Goal: Task Accomplishment & Management: Use online tool/utility

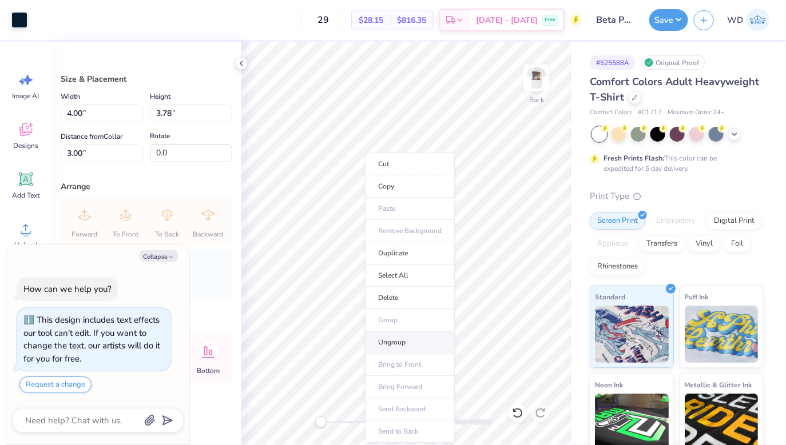
click at [405, 338] on li "Ungroup" at bounding box center [410, 343] width 90 height 22
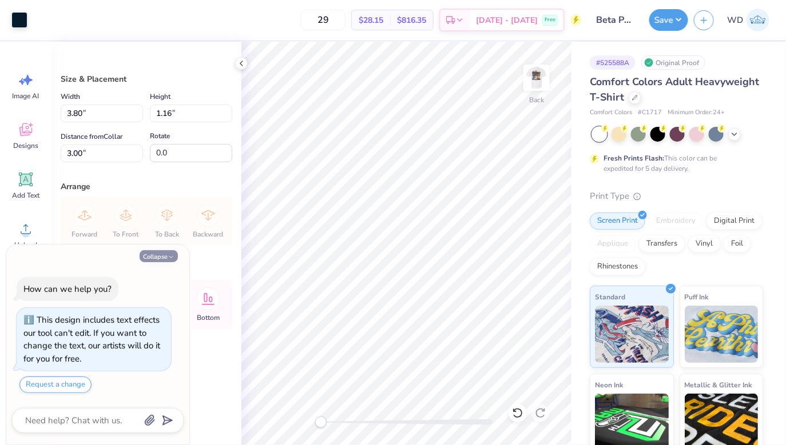
click at [154, 257] on button "Collapse" at bounding box center [159, 256] width 38 height 12
type textarea "x"
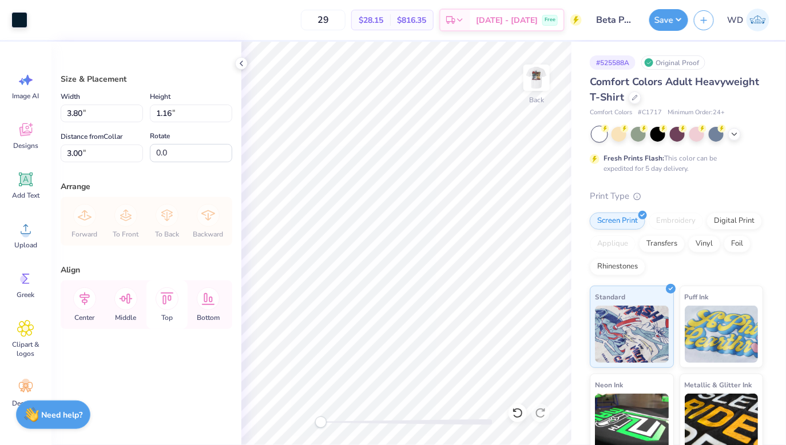
click at [158, 300] on icon at bounding box center [167, 299] width 23 height 23
type input "0.50"
type input "3.00"
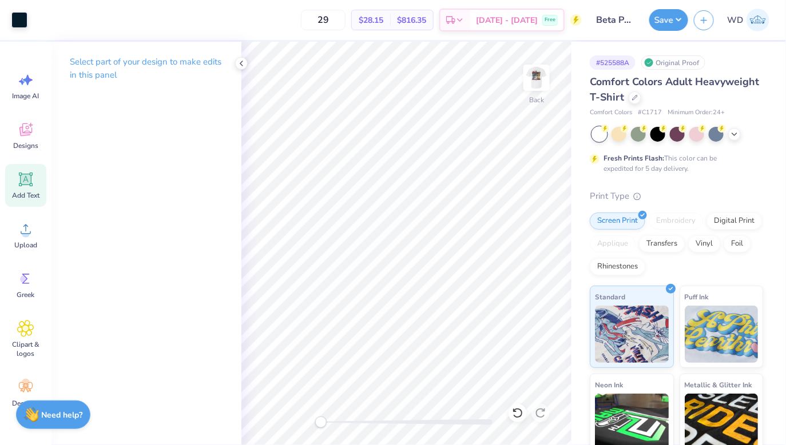
click at [21, 188] on div "Add Text" at bounding box center [25, 185] width 41 height 43
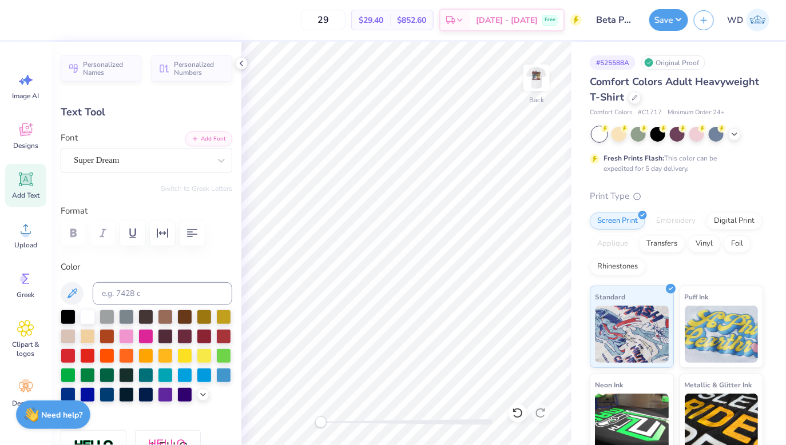
scroll to position [0, 3]
type textarea "Parent's Weekend"
click at [150, 163] on div "Super Dream" at bounding box center [142, 161] width 138 height 18
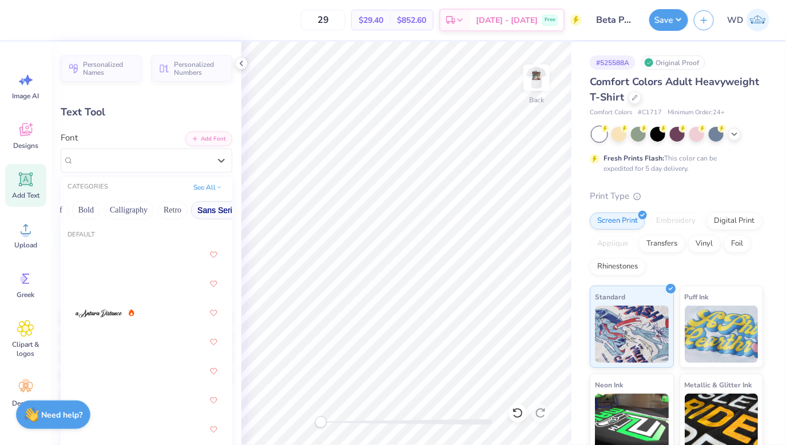
scroll to position [0, 134]
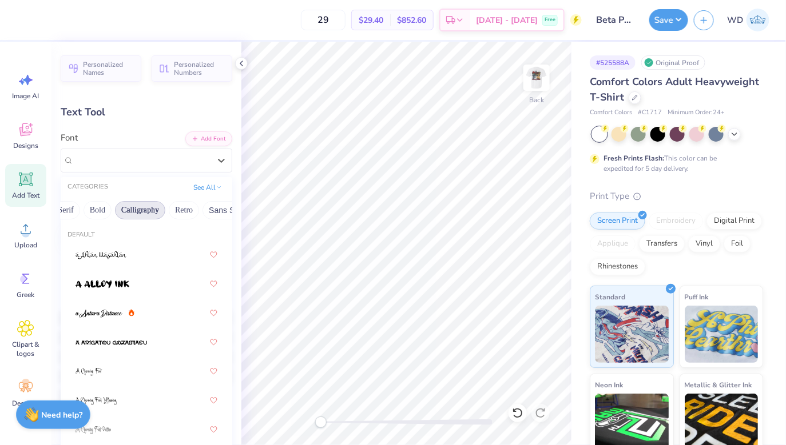
click at [141, 211] on button "Calligraphy" at bounding box center [140, 210] width 50 height 18
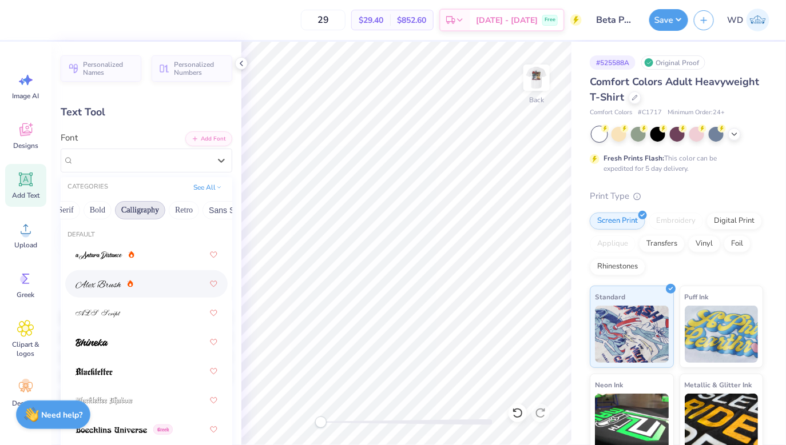
click at [101, 288] on img at bounding box center [98, 285] width 46 height 8
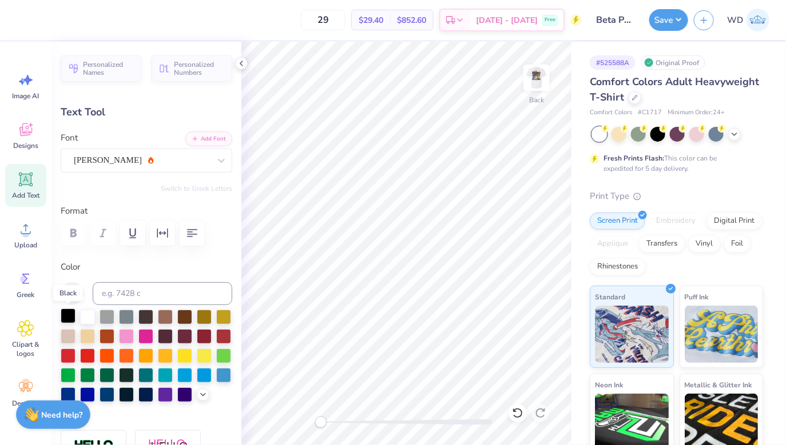
click at [67, 319] on div at bounding box center [68, 316] width 15 height 15
type input "14.17"
type input "1.61"
type input "11.70"
type input "6.03"
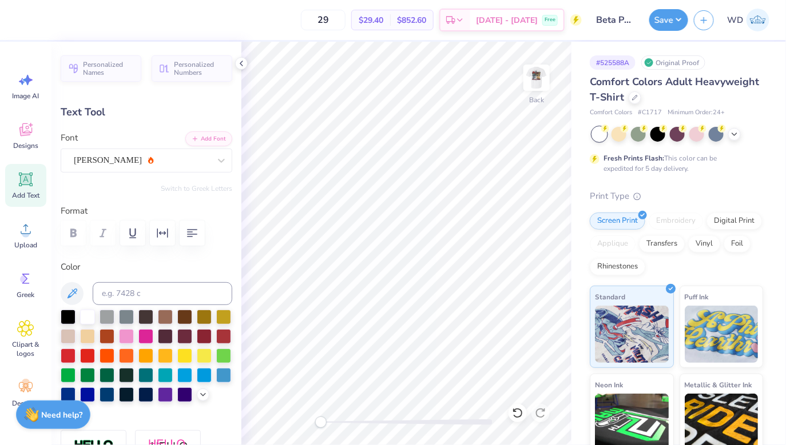
type input "0.68"
type input "12.62"
type input "3.92"
type input "0.44"
type input "4.56"
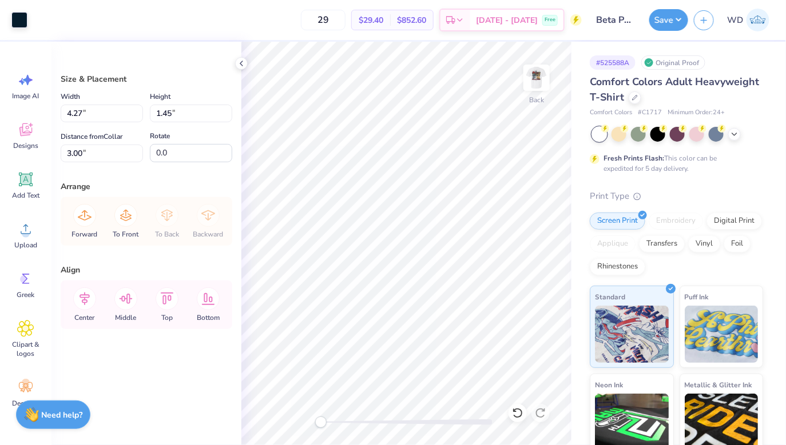
type input "4.27"
type input "1.45"
click at [91, 298] on icon at bounding box center [84, 299] width 23 height 23
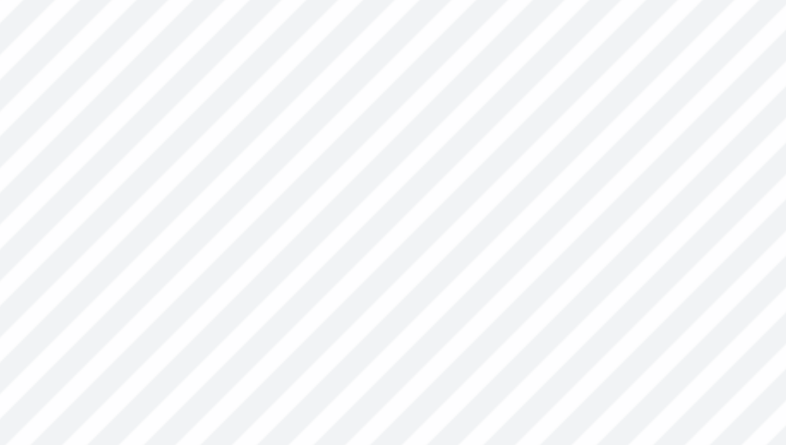
type input "4.75"
type input "4.10"
type input "0.46"
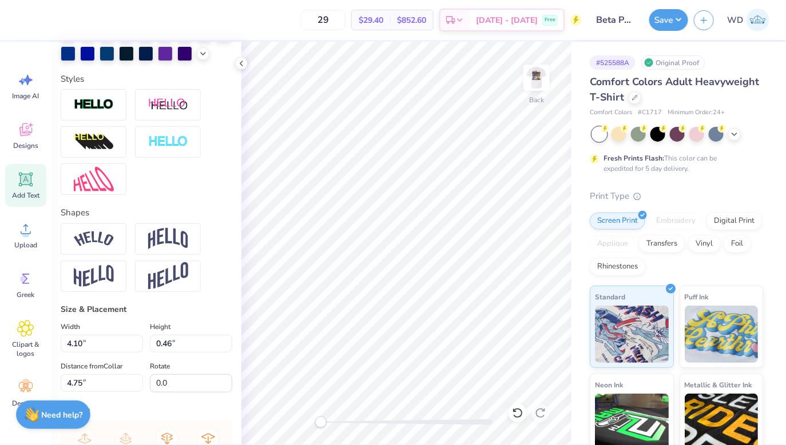
scroll to position [0, 0]
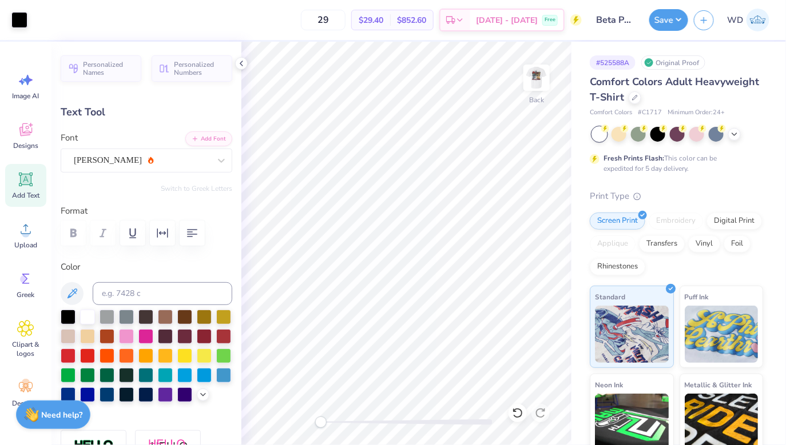
type input "4.76"
click at [246, 61] on div at bounding box center [241, 63] width 13 height 13
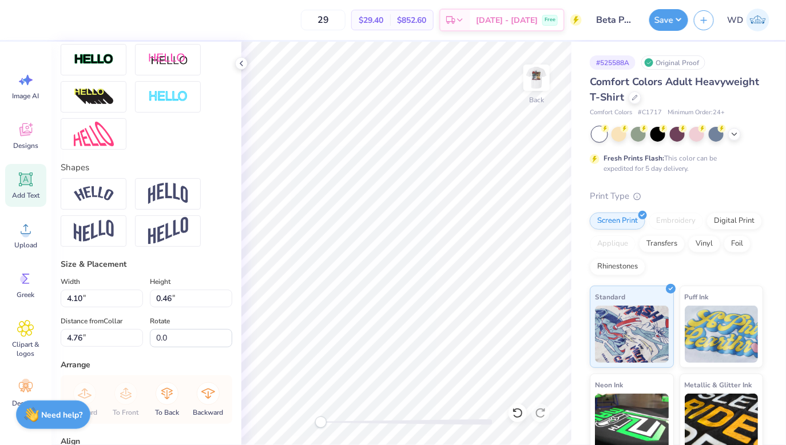
scroll to position [498, 0]
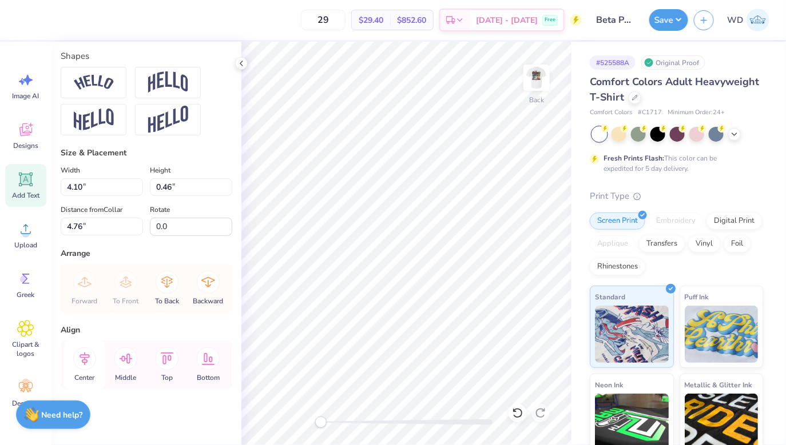
click at [83, 362] on icon at bounding box center [84, 358] width 10 height 13
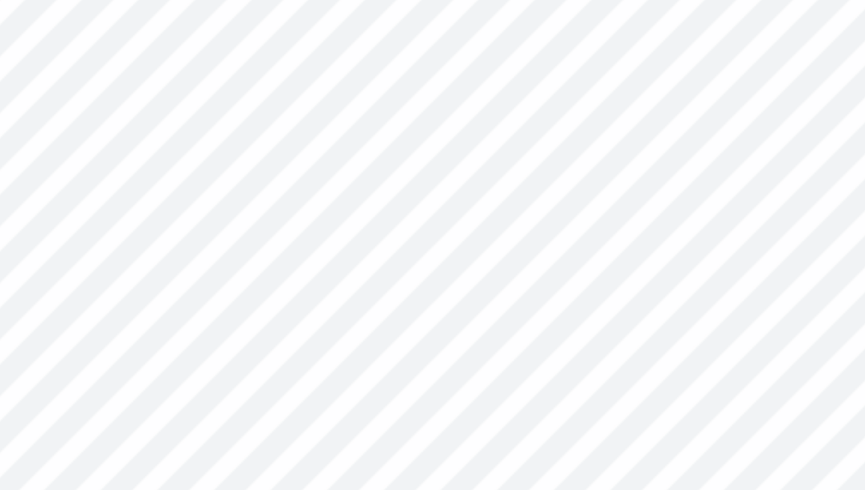
scroll to position [0, 0]
type textarea "_"
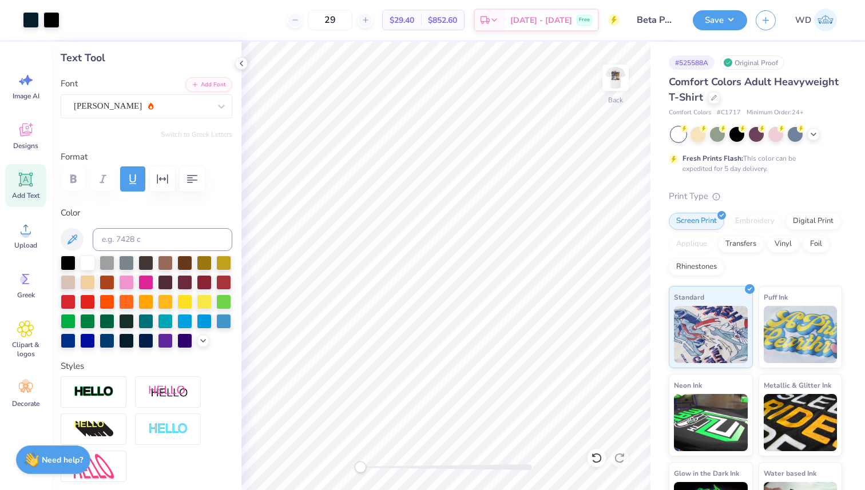
click at [20, 196] on span "Add Text" at bounding box center [25, 195] width 27 height 9
type input "5.59"
type input "1.62"
type input "11.69"
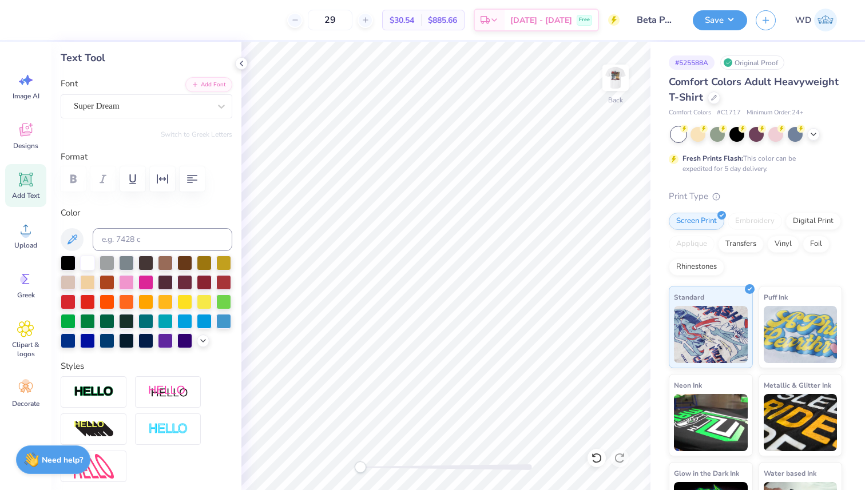
type textarea "TEXT"
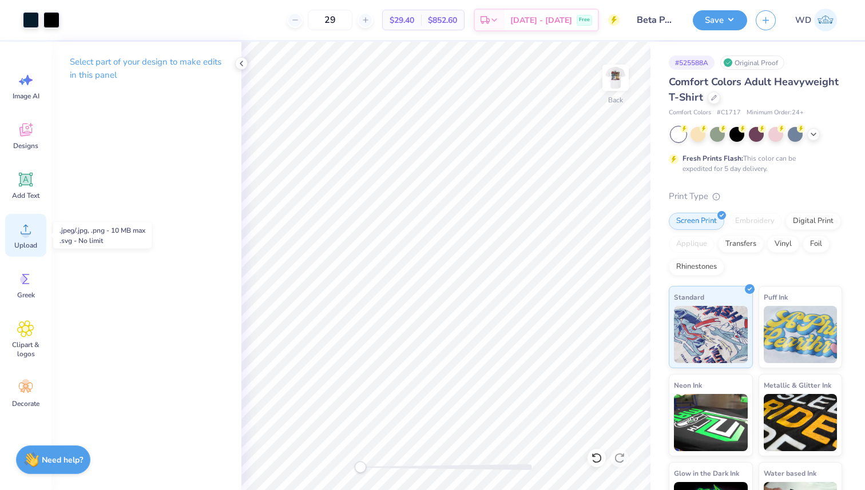
click at [13, 231] on div "Upload" at bounding box center [25, 235] width 41 height 43
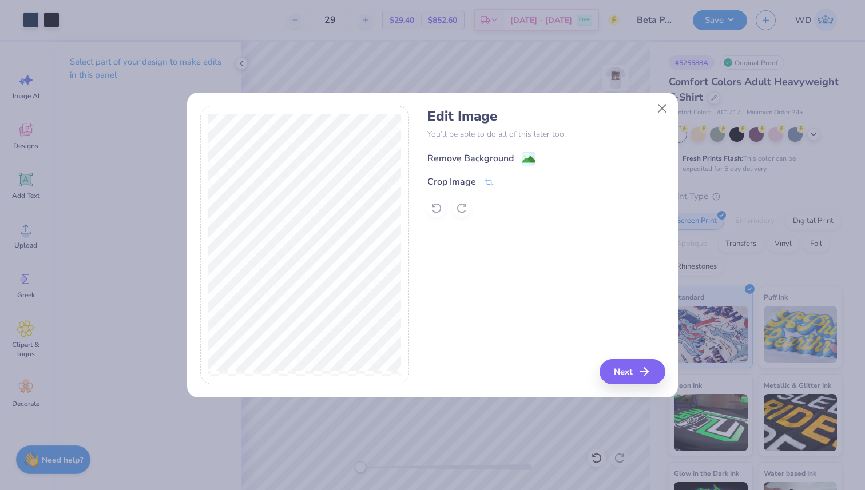
click at [523, 152] on span at bounding box center [528, 159] width 14 height 14
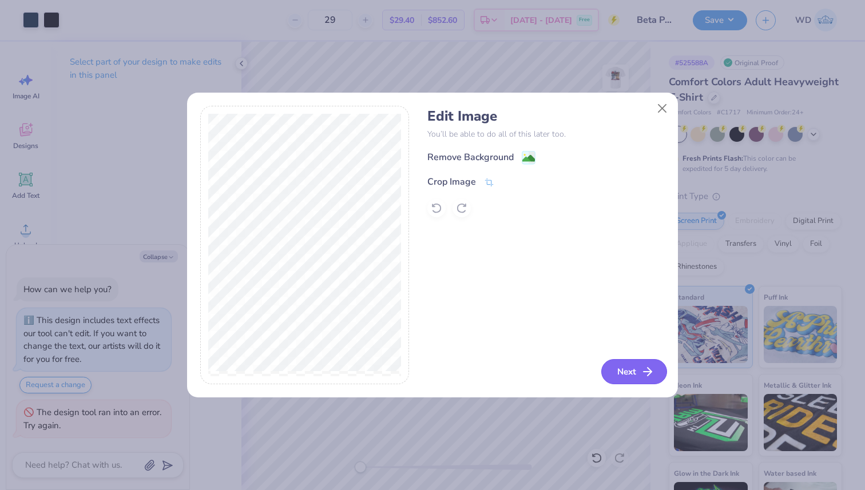
click at [620, 368] on button "Next" at bounding box center [634, 371] width 66 height 25
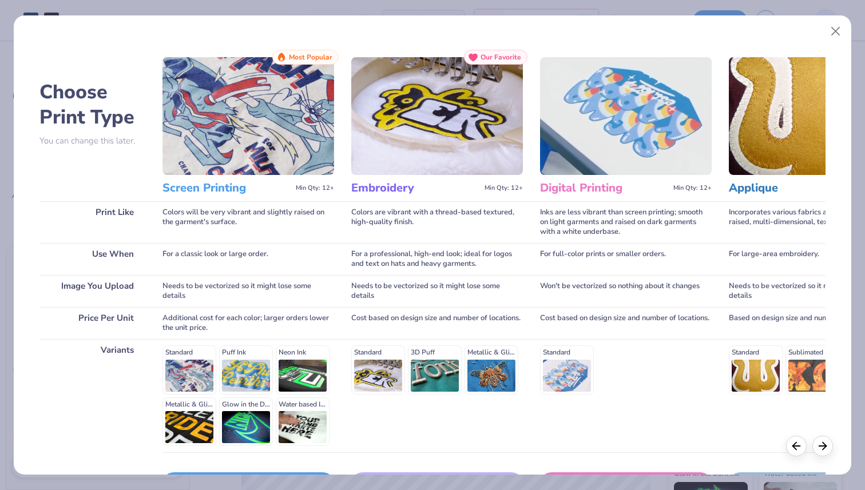
scroll to position [80, 0]
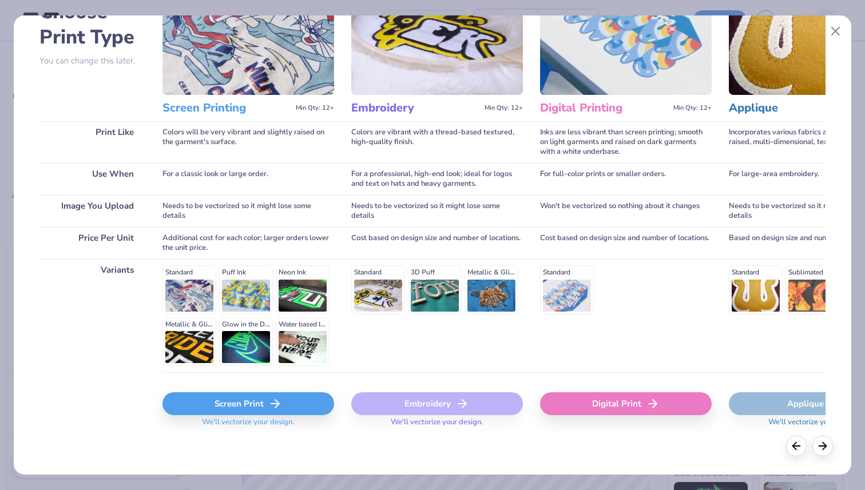
click at [277, 389] on div "Screen Print We'll vectorize your design." at bounding box center [248, 406] width 172 height 68
click at [277, 402] on polyline at bounding box center [277, 404] width 4 height 8
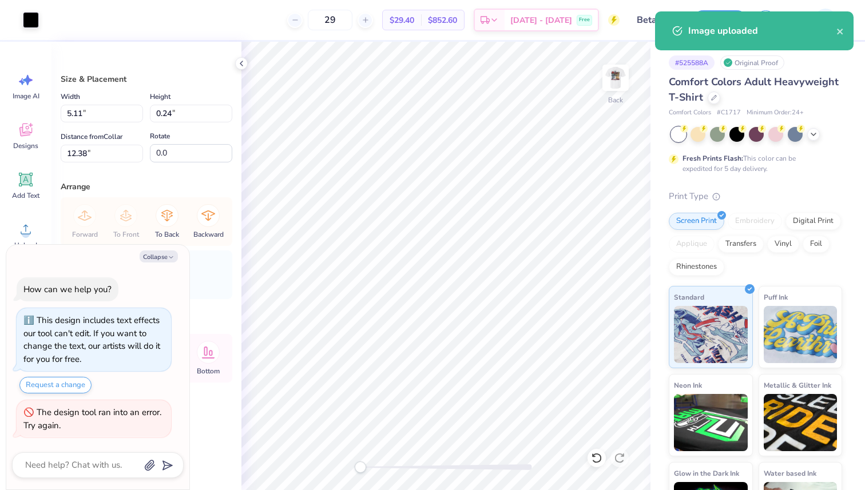
type textarea "x"
type input "6.42"
type input "0.31"
type input "12.32"
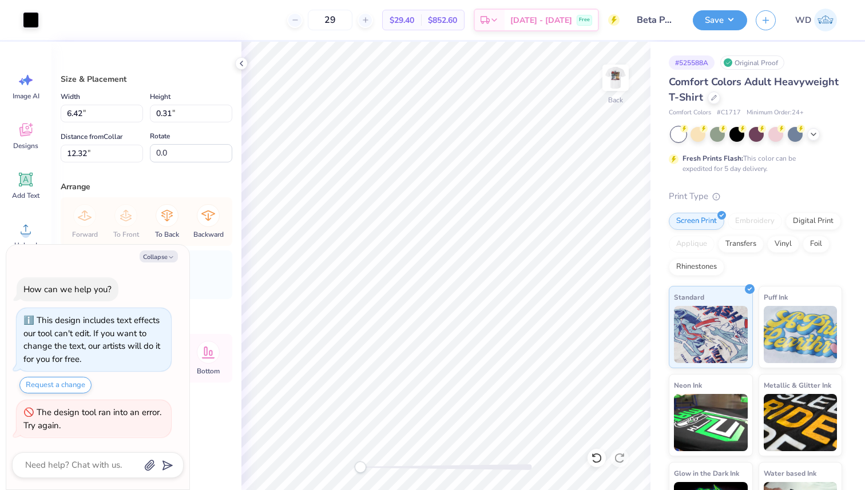
type textarea "x"
type input "5.10"
type input "0.24"
type input "4.45"
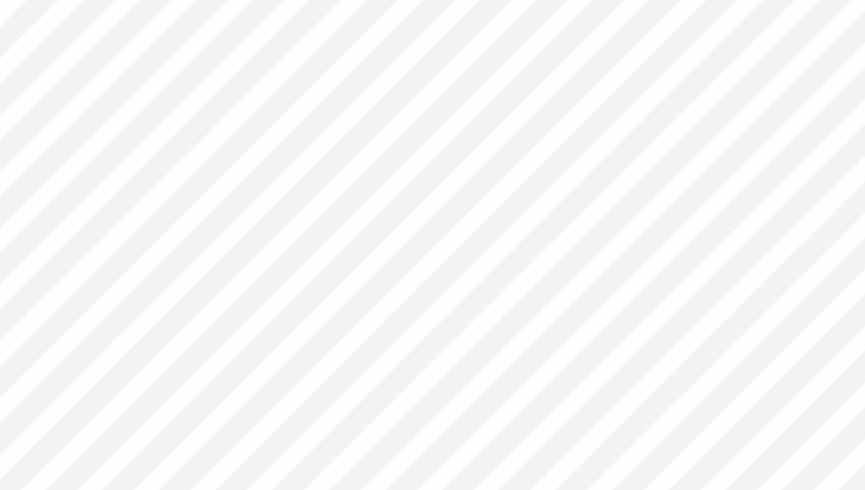
type textarea "x"
type input "3.99"
type input "0.19"
type textarea "x"
type input "4.20"
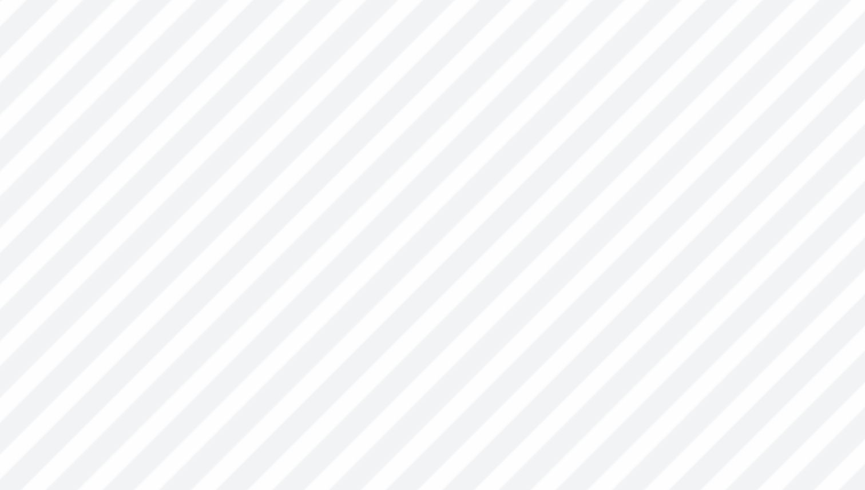
type input "0.20"
type input "4.56"
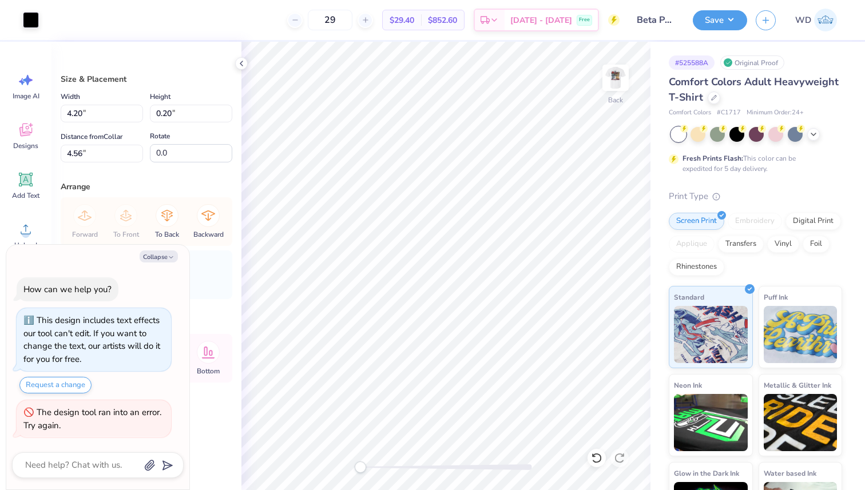
click at [172, 263] on div "Collapse How can we help you? This design includes text effects our tool can't …" at bounding box center [97, 367] width 183 height 245
click at [171, 258] on icon "button" at bounding box center [171, 257] width 7 height 7
type textarea "x"
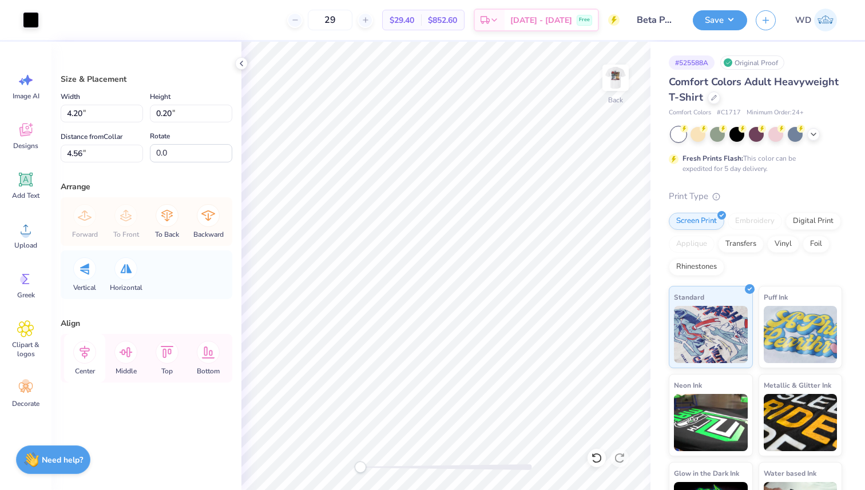
click at [89, 352] on icon at bounding box center [84, 352] width 23 height 23
click at [89, 348] on icon at bounding box center [84, 352] width 23 height 23
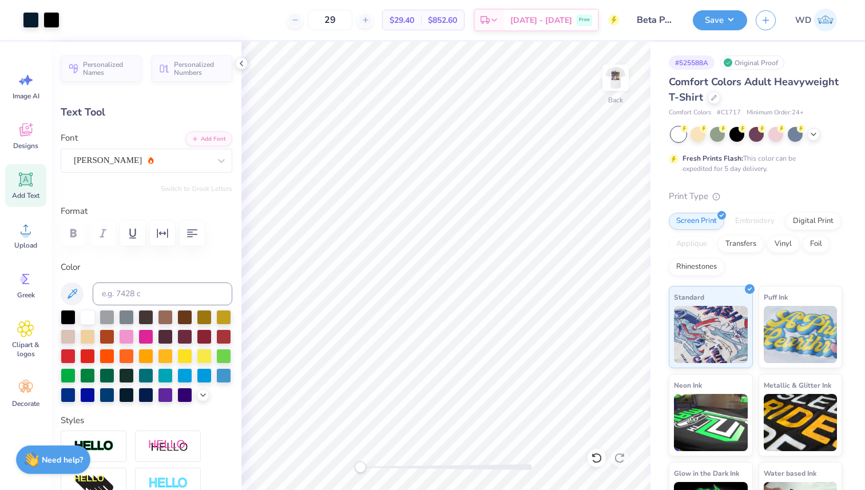
type input "4.86"
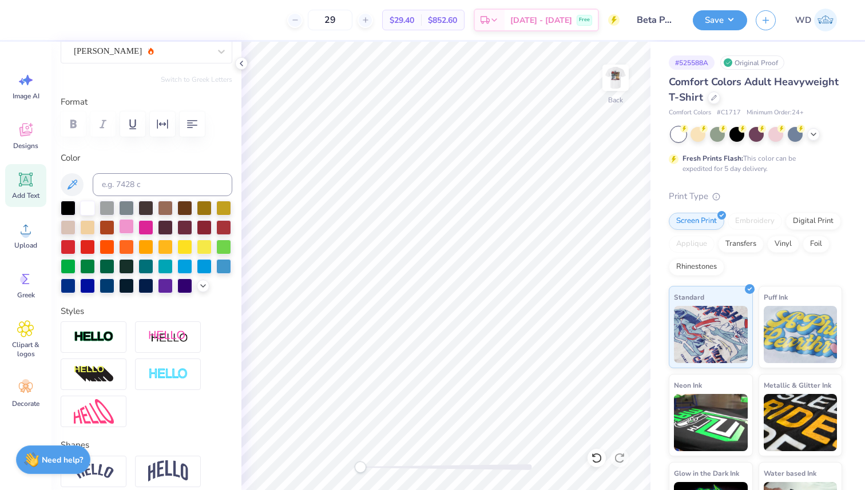
scroll to position [120, 0]
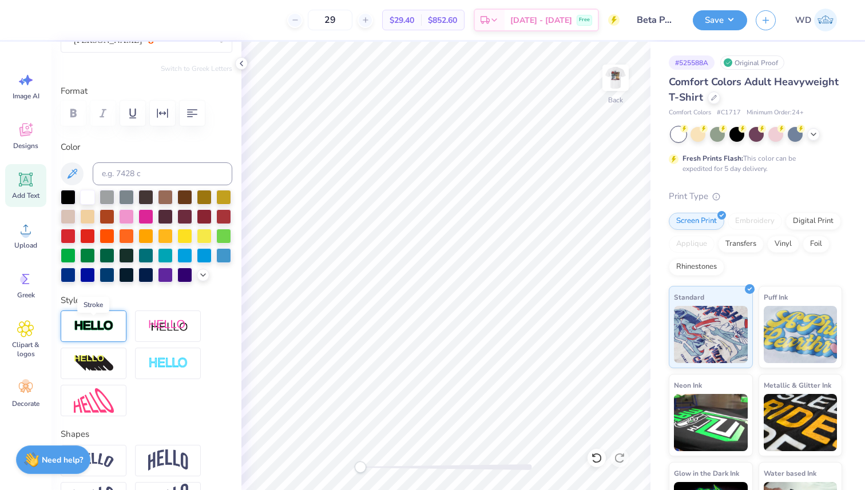
click at [109, 329] on img at bounding box center [94, 326] width 40 height 13
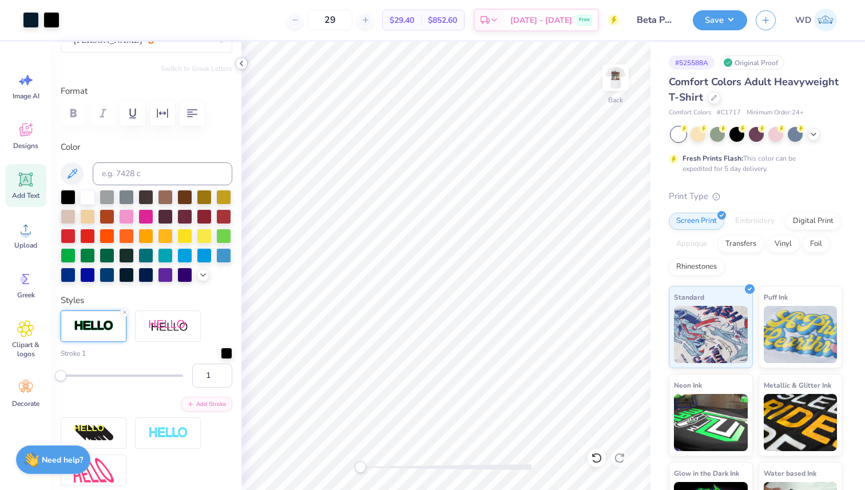
click at [245, 60] on icon at bounding box center [241, 63] width 9 height 9
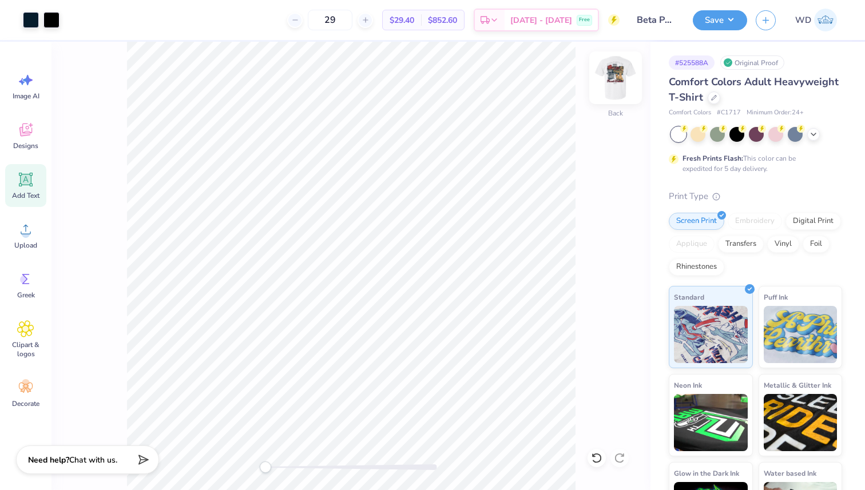
click at [624, 74] on img at bounding box center [615, 78] width 46 height 46
click at [785, 133] on icon at bounding box center [813, 133] width 9 height 9
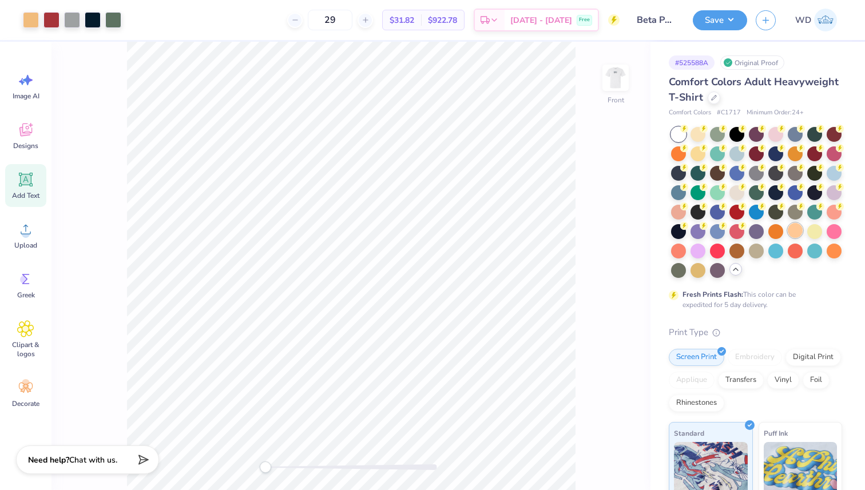
click at [785, 225] on div at bounding box center [794, 230] width 15 height 15
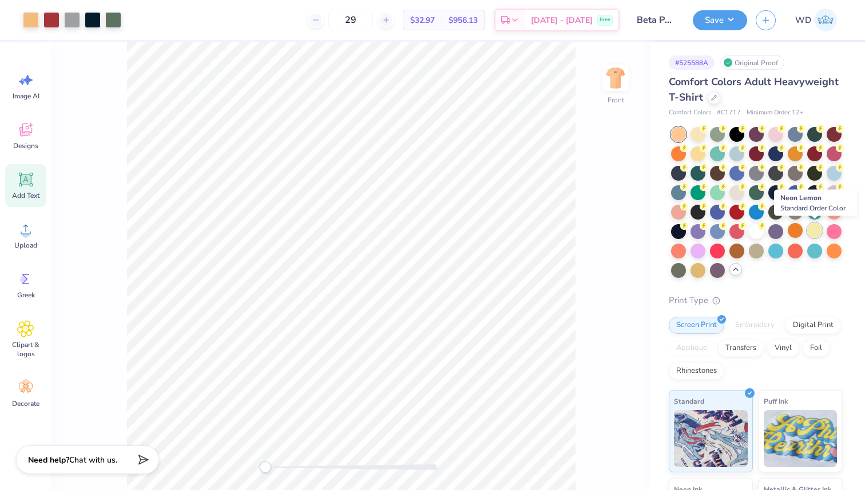
click at [785, 231] on div at bounding box center [814, 230] width 15 height 15
click at [695, 132] on div at bounding box center [697, 133] width 15 height 15
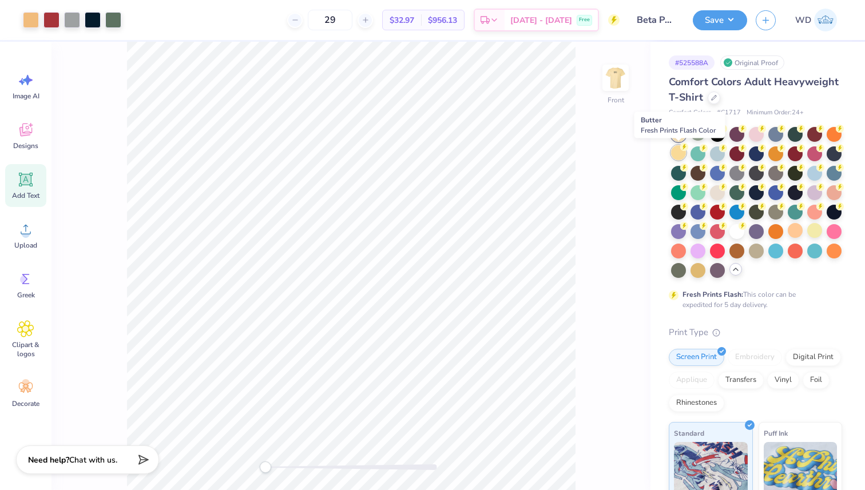
click at [680, 154] on div at bounding box center [678, 152] width 15 height 15
click at [719, 230] on div at bounding box center [717, 230] width 15 height 15
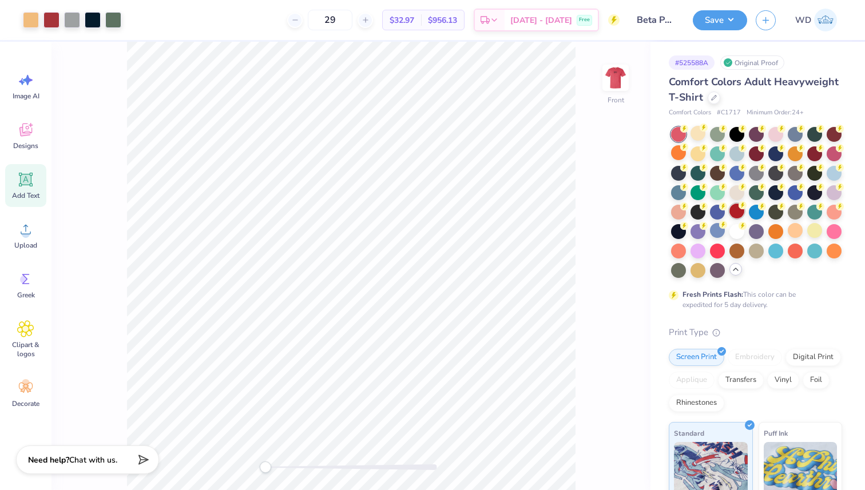
click at [739, 206] on circle at bounding box center [742, 205] width 8 height 8
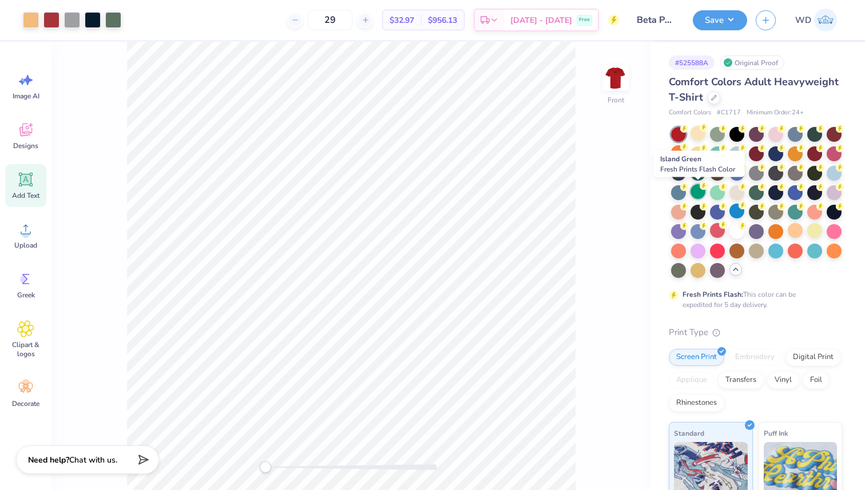
click at [702, 190] on div at bounding box center [697, 191] width 15 height 15
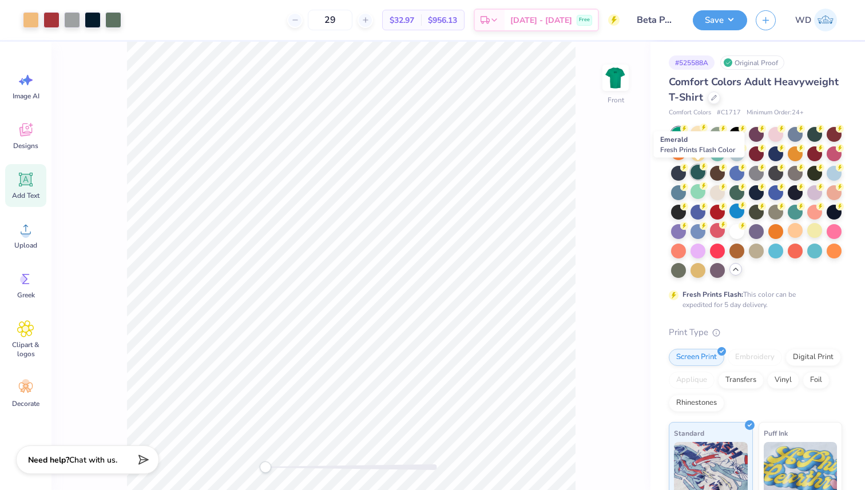
click at [699, 173] on div at bounding box center [697, 172] width 15 height 15
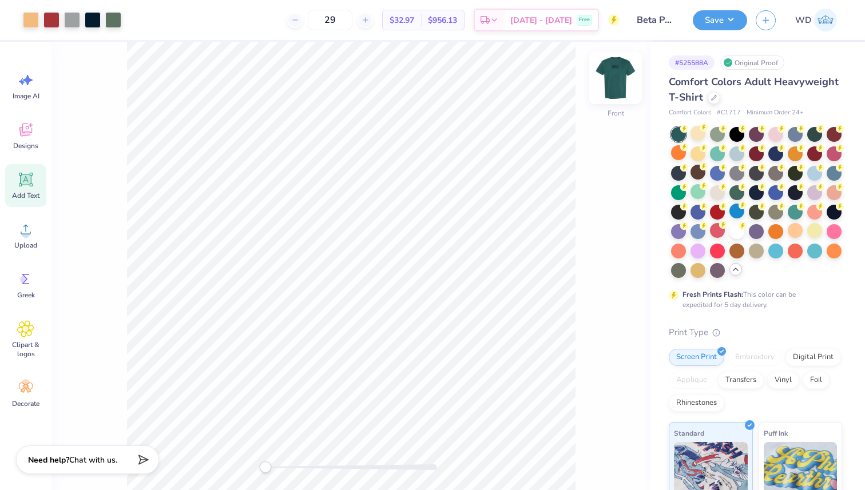
click at [612, 83] on img at bounding box center [615, 78] width 46 height 46
click at [612, 83] on img at bounding box center [615, 77] width 23 height 23
click at [613, 87] on img at bounding box center [615, 78] width 46 height 46
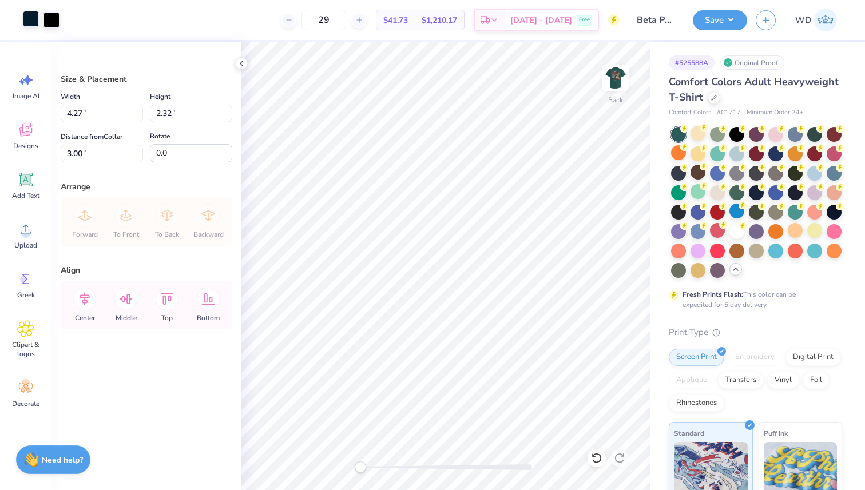
click at [23, 26] on div at bounding box center [31, 19] width 16 height 16
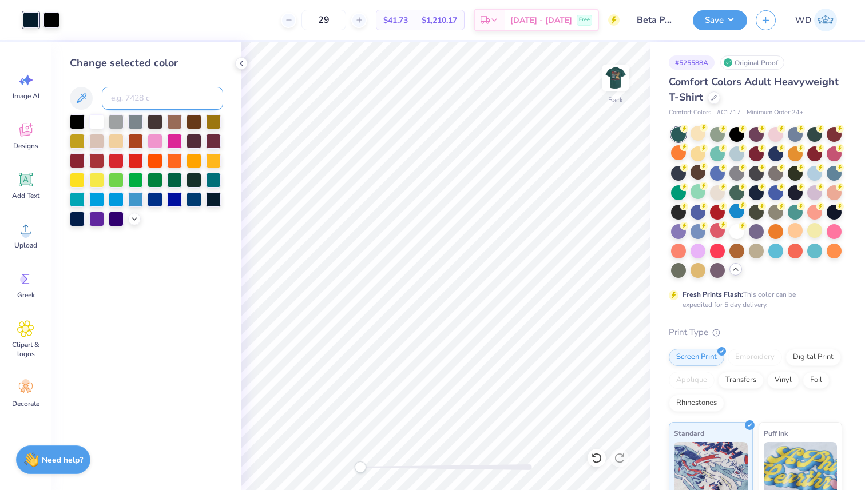
click at [144, 102] on input at bounding box center [162, 98] width 121 height 23
type input "422"
click at [52, 23] on div at bounding box center [51, 19] width 16 height 16
click at [116, 105] on input at bounding box center [162, 98] width 121 height 23
type input "422"
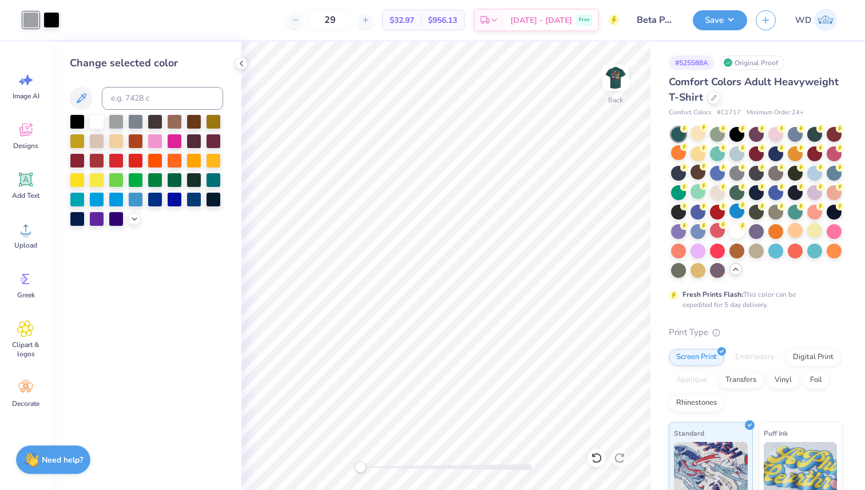
click at [214, 236] on div "Change selected color" at bounding box center [146, 266] width 190 height 448
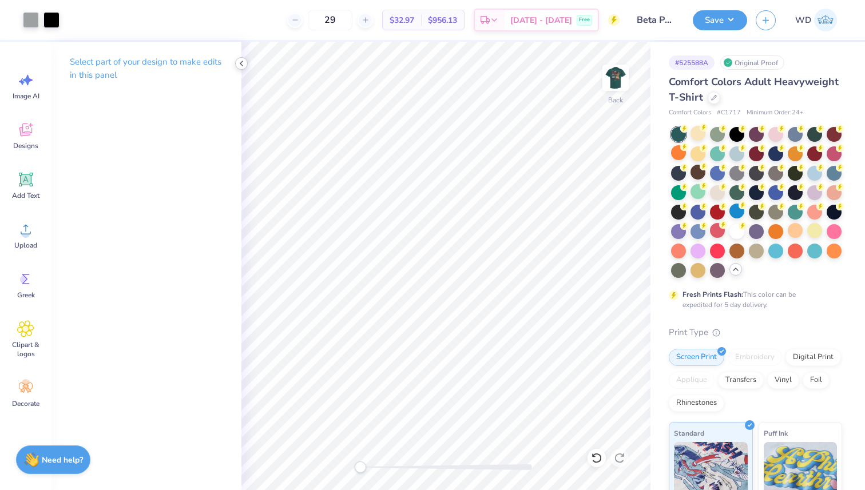
click at [239, 65] on icon at bounding box center [241, 63] width 9 height 9
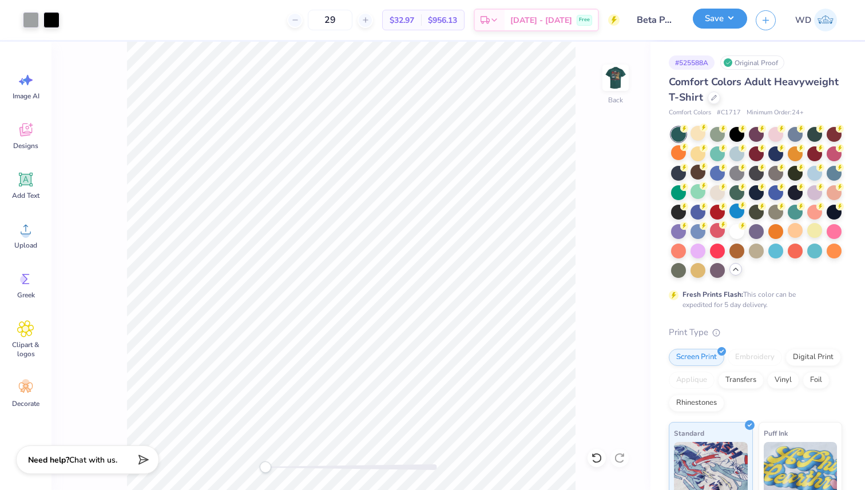
click at [726, 14] on button "Save" at bounding box center [719, 19] width 54 height 20
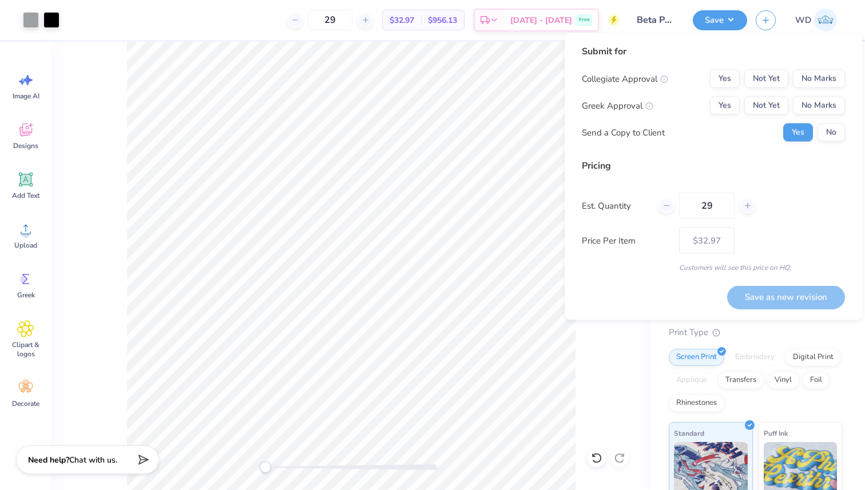
click at [785, 89] on div "Collegiate Approval Yes Not Yet No Marks Greek Approval Yes Not Yet No Marks Se…" at bounding box center [713, 106] width 263 height 72
click at [785, 82] on button "No Marks" at bounding box center [818, 79] width 52 height 18
click at [726, 109] on button "Yes" at bounding box center [725, 106] width 30 height 18
click at [776, 297] on button "Save as new revision" at bounding box center [786, 296] width 118 height 23
type input "$32.97"
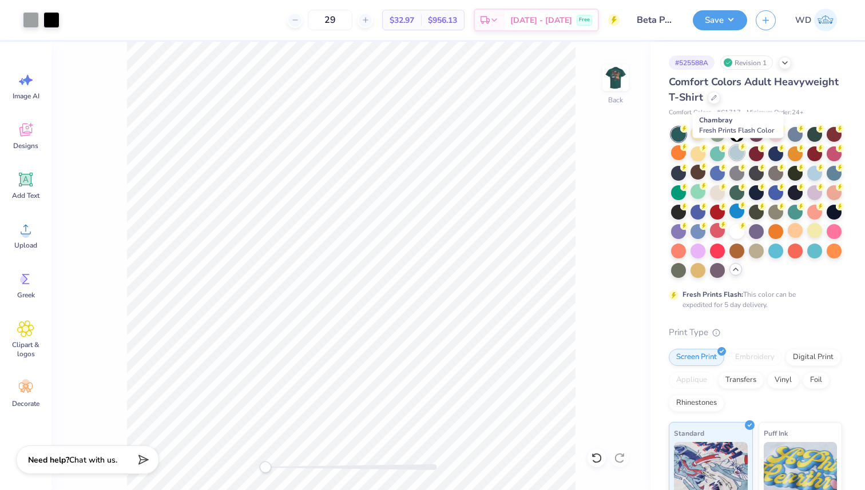
click at [738, 158] on div at bounding box center [736, 152] width 15 height 15
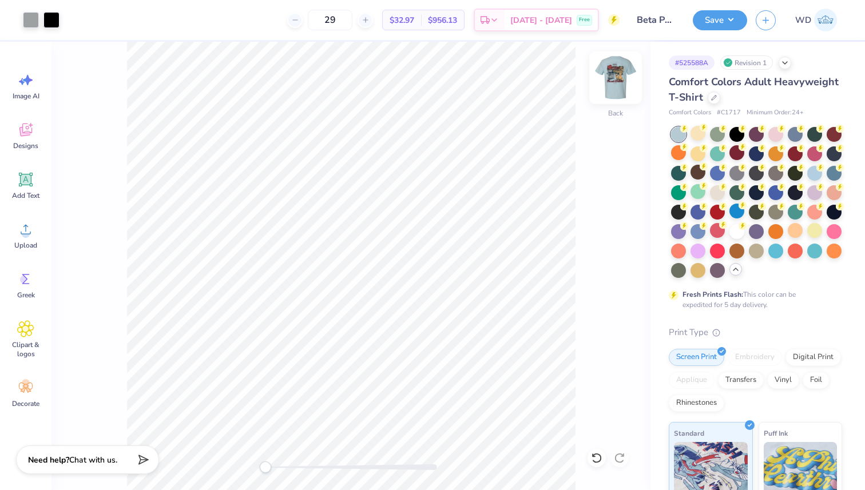
click at [613, 81] on img at bounding box center [615, 78] width 46 height 46
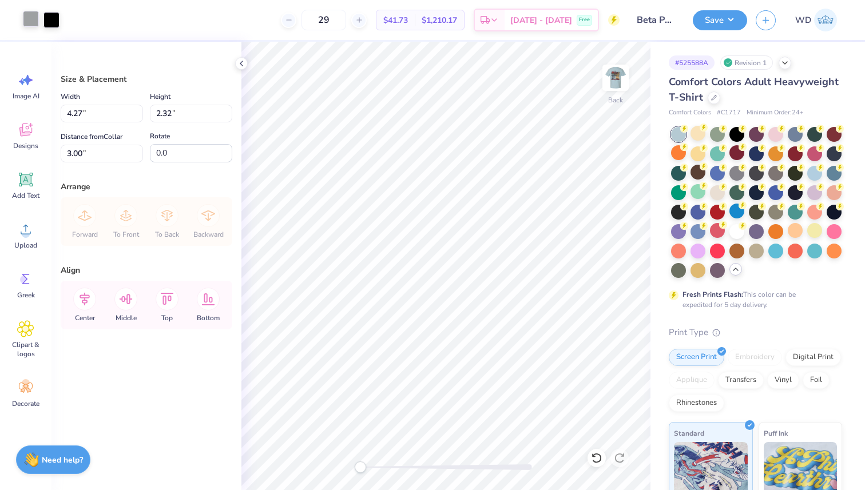
click at [30, 21] on div at bounding box center [31, 19] width 16 height 16
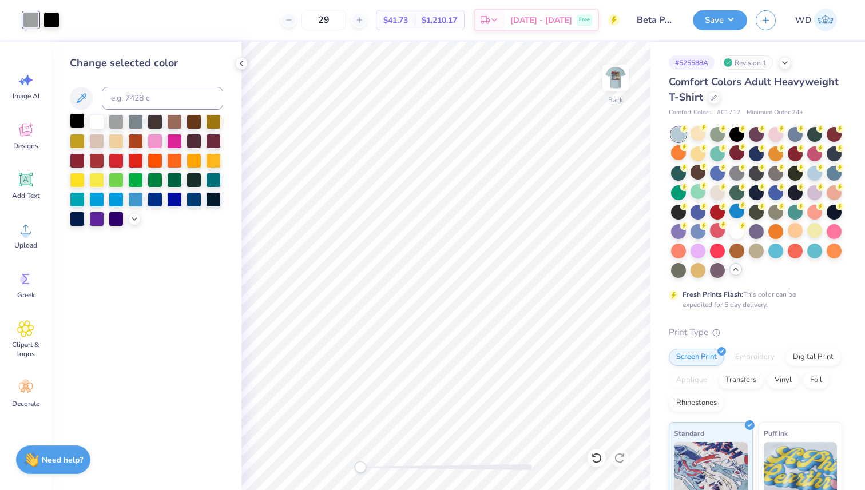
click at [77, 118] on div at bounding box center [77, 120] width 15 height 15
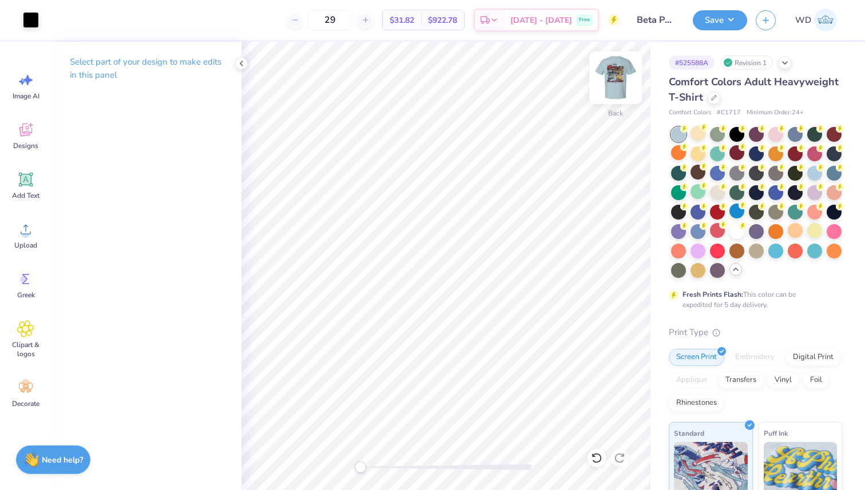
click at [618, 78] on img at bounding box center [615, 78] width 46 height 46
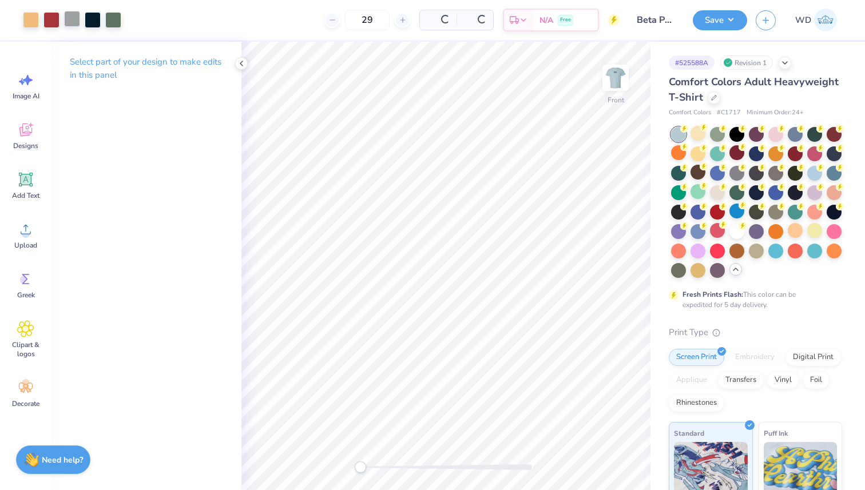
click at [71, 21] on div at bounding box center [72, 19] width 16 height 16
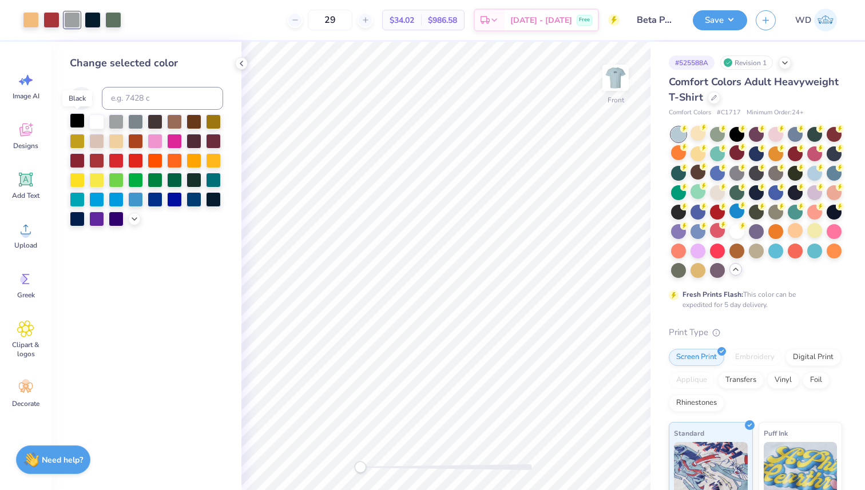
click at [75, 122] on div at bounding box center [77, 120] width 15 height 15
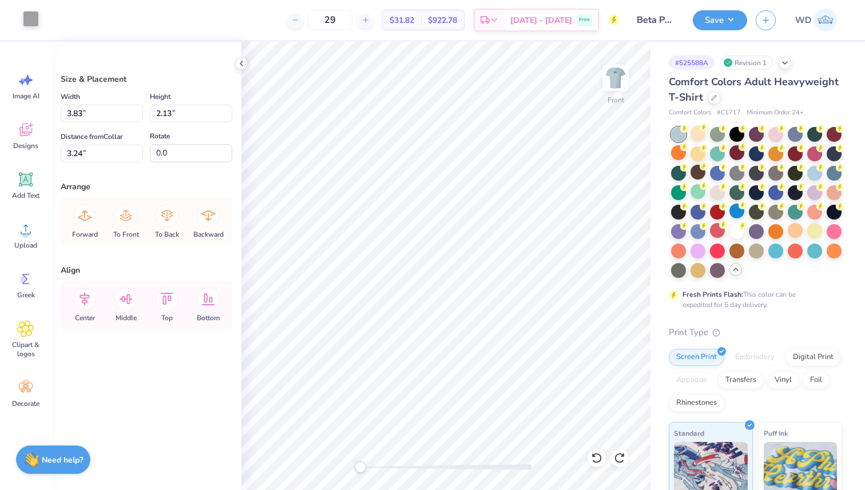
click at [26, 18] on div at bounding box center [31, 19] width 16 height 16
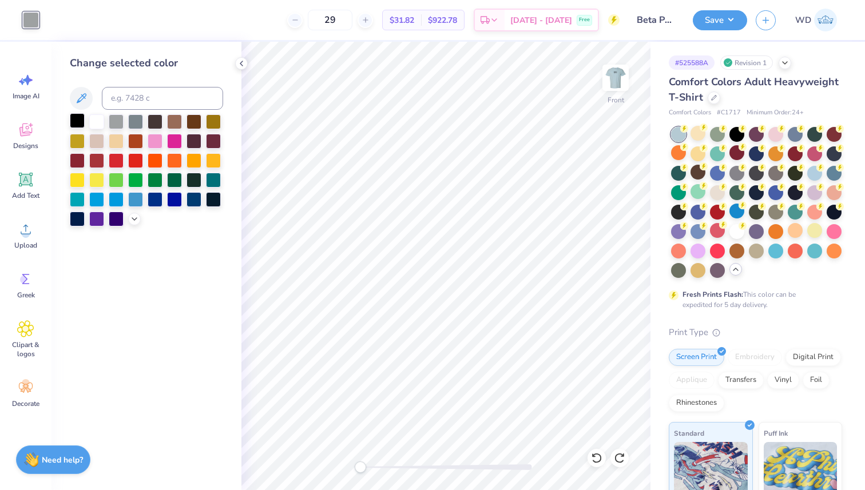
click at [78, 119] on div at bounding box center [77, 120] width 15 height 15
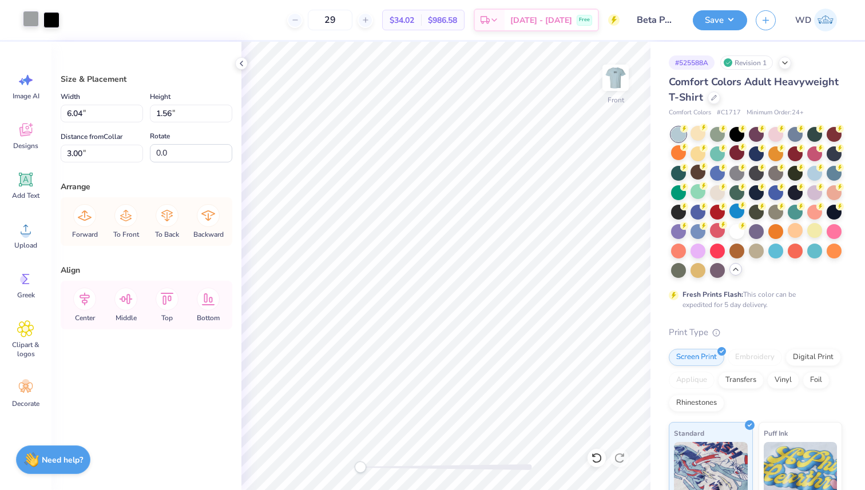
click at [29, 21] on div at bounding box center [31, 19] width 16 height 16
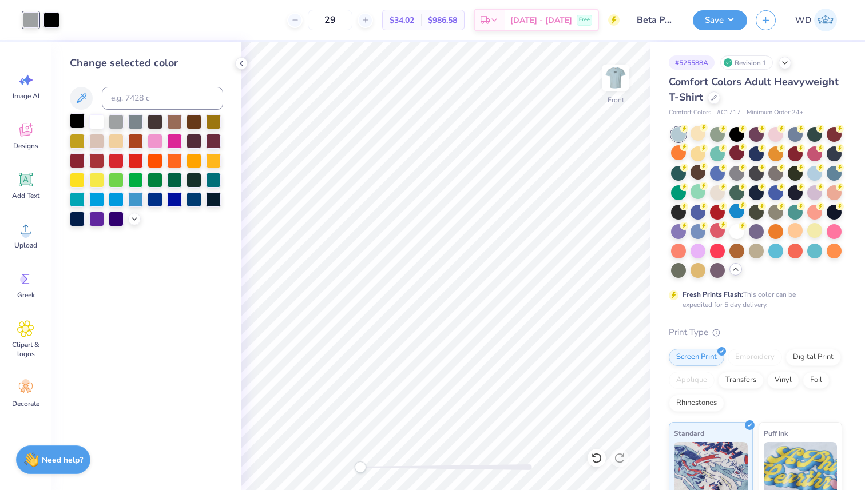
click at [73, 119] on div at bounding box center [77, 120] width 15 height 15
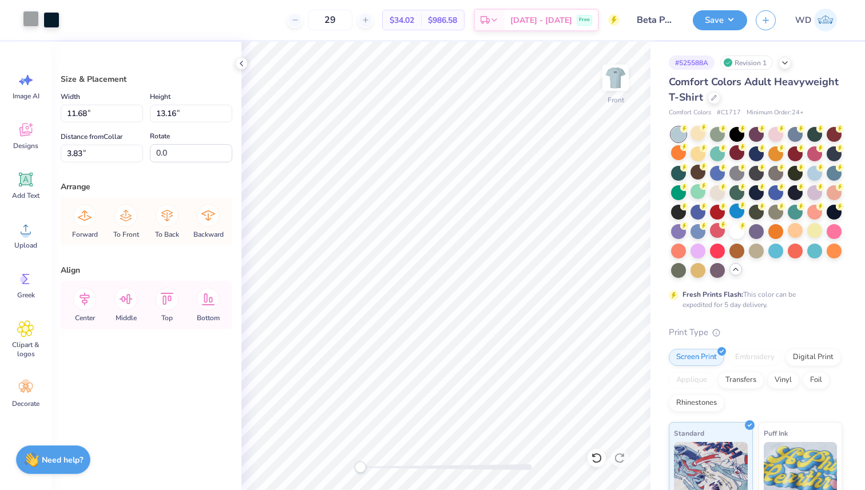
click at [31, 17] on div at bounding box center [31, 19] width 16 height 16
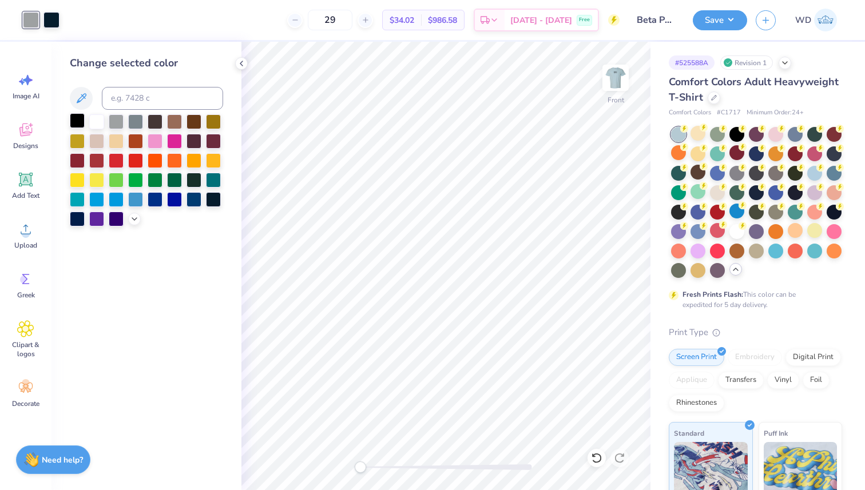
click at [78, 124] on div at bounding box center [77, 120] width 15 height 15
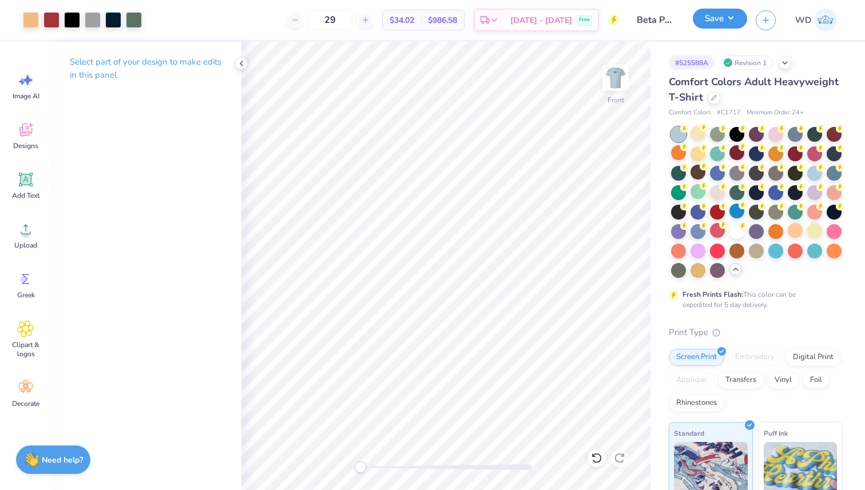
click at [726, 26] on button "Save" at bounding box center [719, 19] width 54 height 20
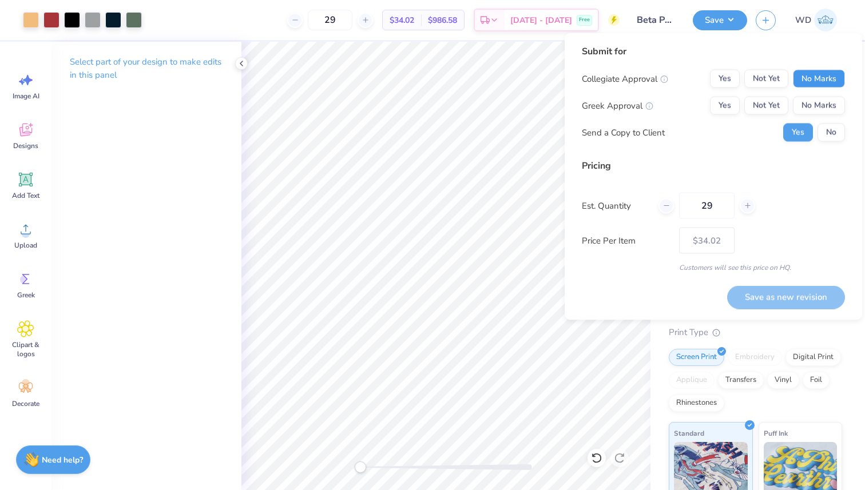
click at [785, 74] on button "No Marks" at bounding box center [818, 79] width 52 height 18
click at [712, 108] on button "Yes" at bounding box center [725, 106] width 30 height 18
click at [785, 293] on button "Save as new revision" at bounding box center [786, 296] width 118 height 23
type input "$34.02"
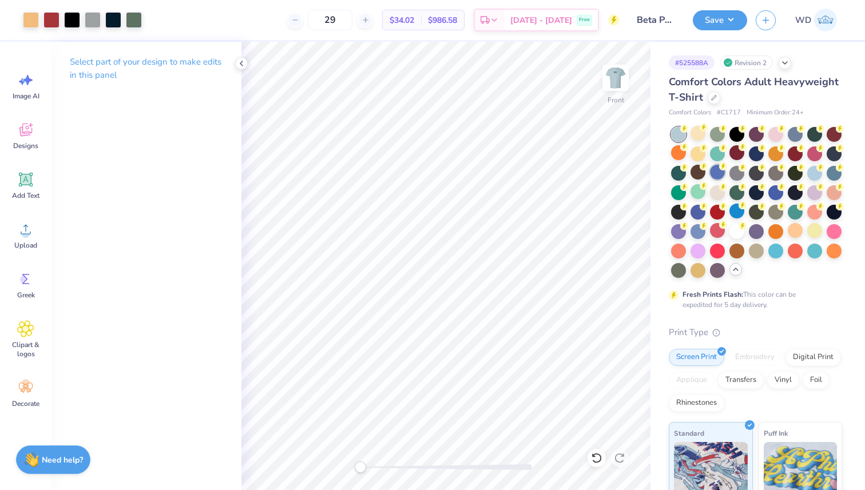
click at [723, 176] on div at bounding box center [717, 172] width 15 height 15
click at [785, 173] on div at bounding box center [814, 172] width 15 height 15
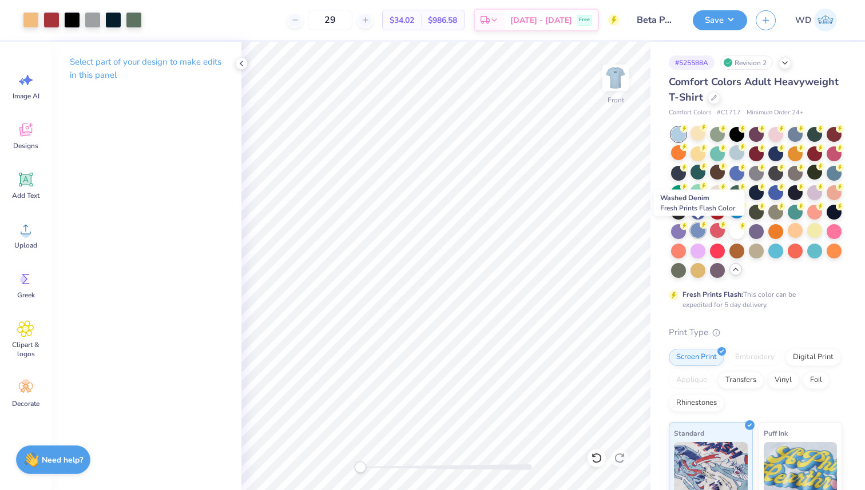
click at [696, 230] on div at bounding box center [697, 230] width 15 height 15
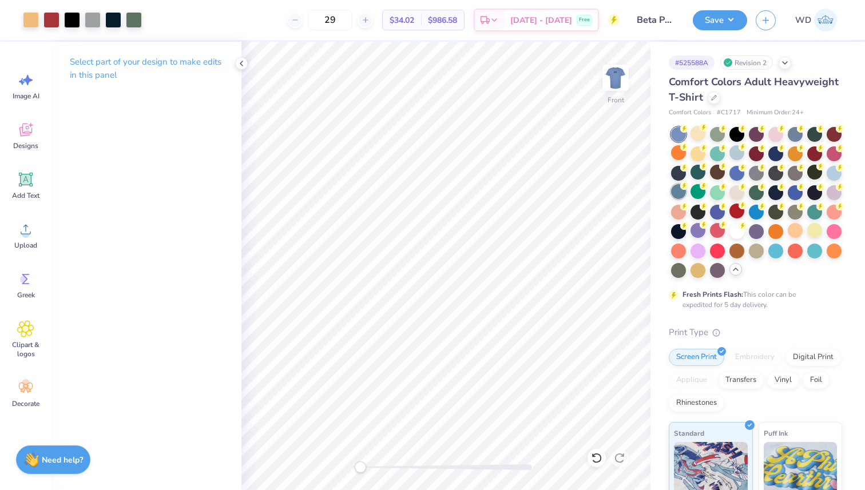
click at [680, 191] on div at bounding box center [678, 191] width 15 height 15
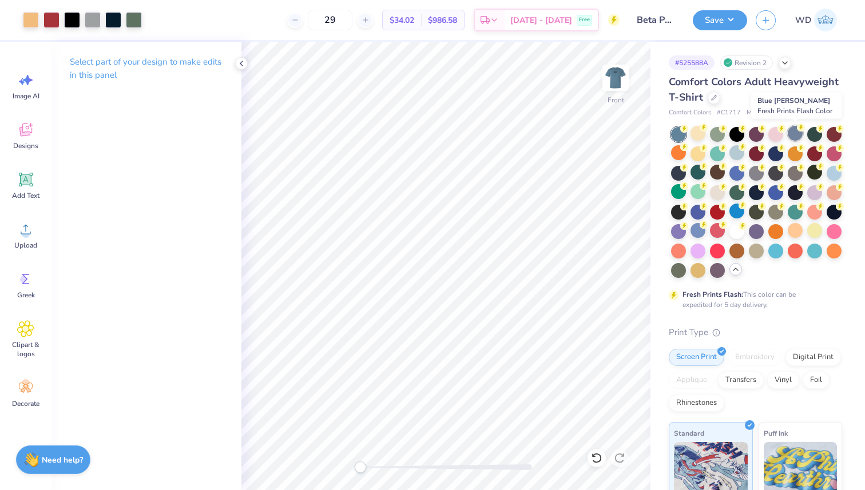
click at [785, 133] on div at bounding box center [794, 133] width 15 height 15
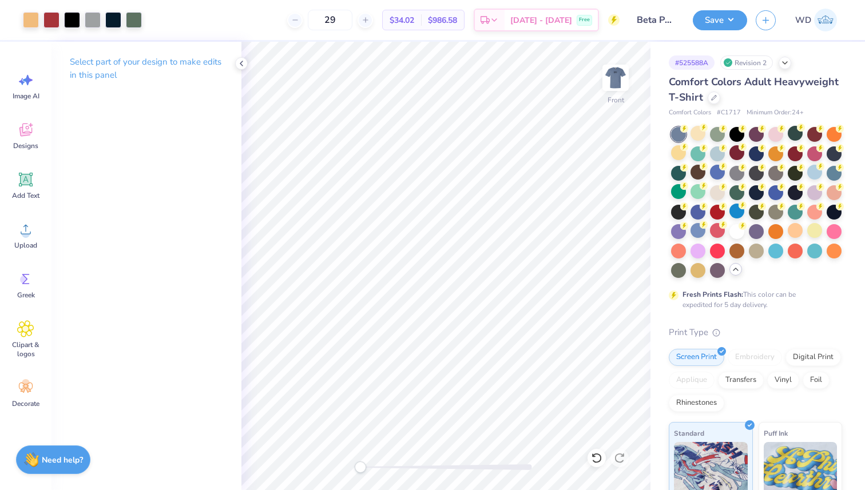
click at [785, 133] on div at bounding box center [794, 133] width 15 height 15
click at [722, 170] on div at bounding box center [717, 172] width 15 height 15
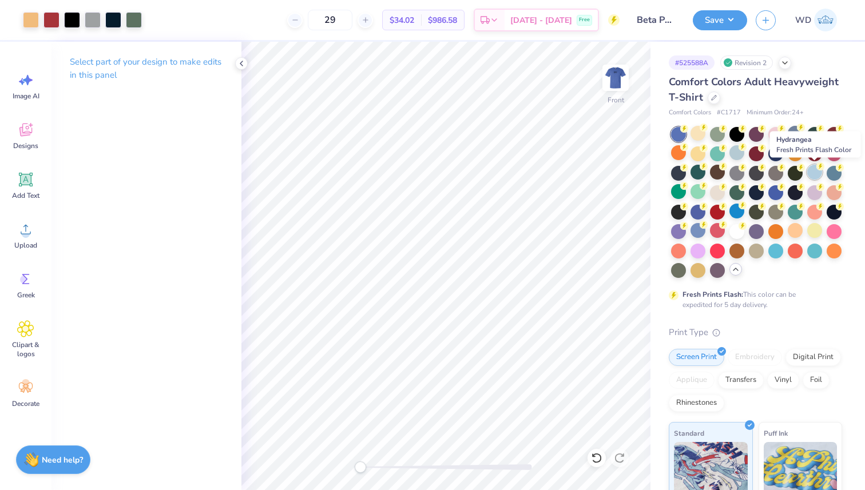
click at [785, 171] on div at bounding box center [814, 172] width 15 height 15
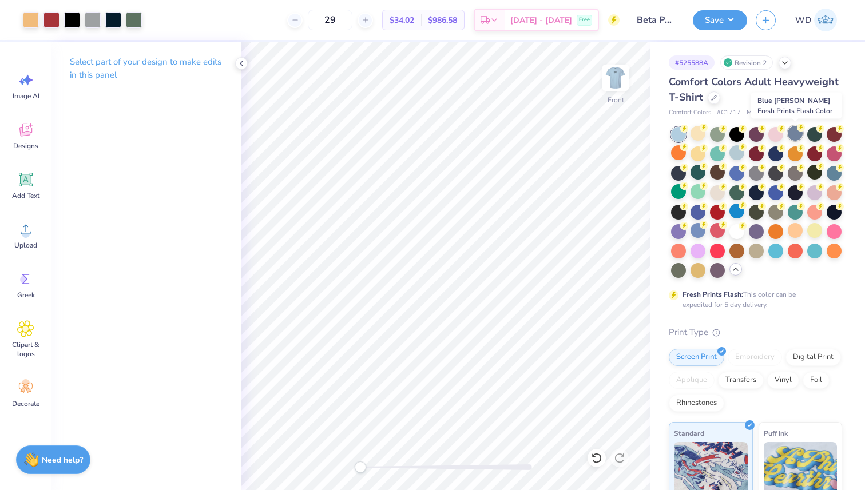
click at [785, 134] on div at bounding box center [794, 133] width 15 height 15
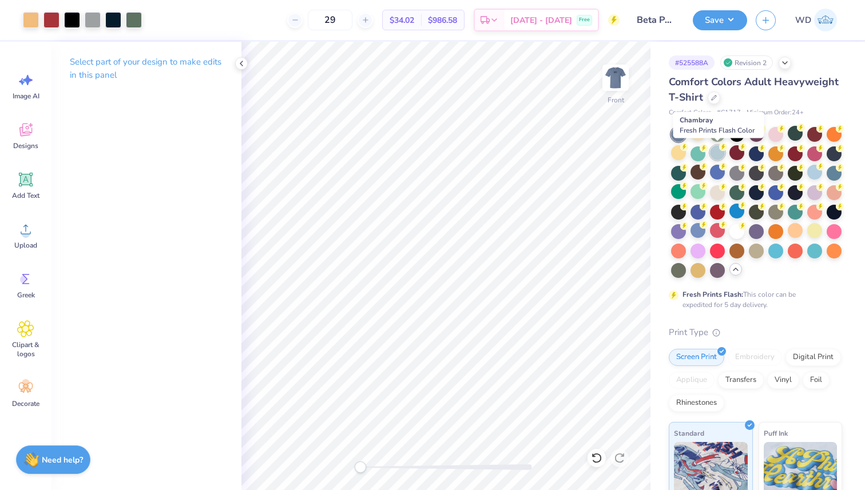
click at [719, 156] on div at bounding box center [717, 152] width 15 height 15
click at [751, 154] on div at bounding box center [755, 152] width 15 height 15
click at [715, 168] on div at bounding box center [717, 172] width 15 height 15
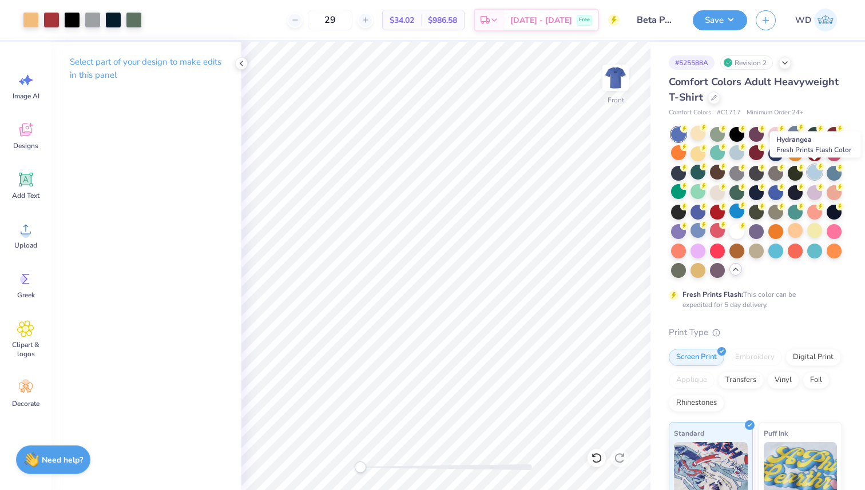
click at [785, 169] on div at bounding box center [814, 172] width 15 height 15
click at [785, 172] on div at bounding box center [833, 172] width 15 height 15
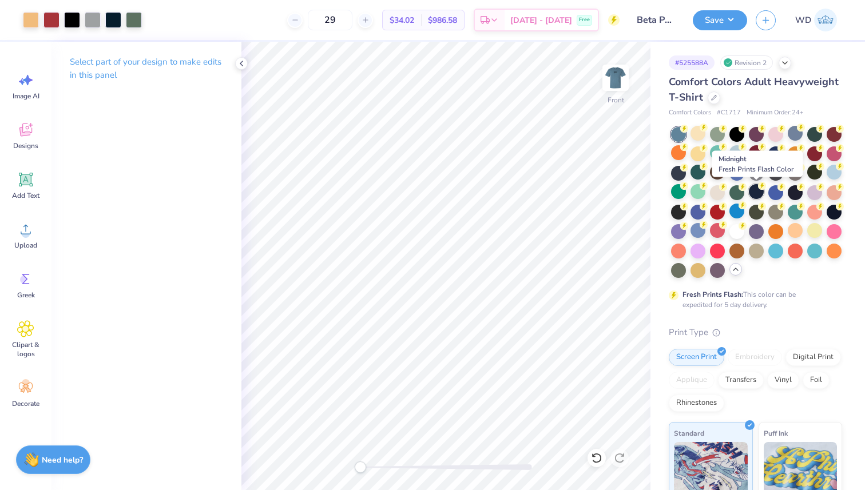
click at [756, 192] on div at bounding box center [755, 191] width 15 height 15
click at [772, 191] on div at bounding box center [775, 191] width 15 height 15
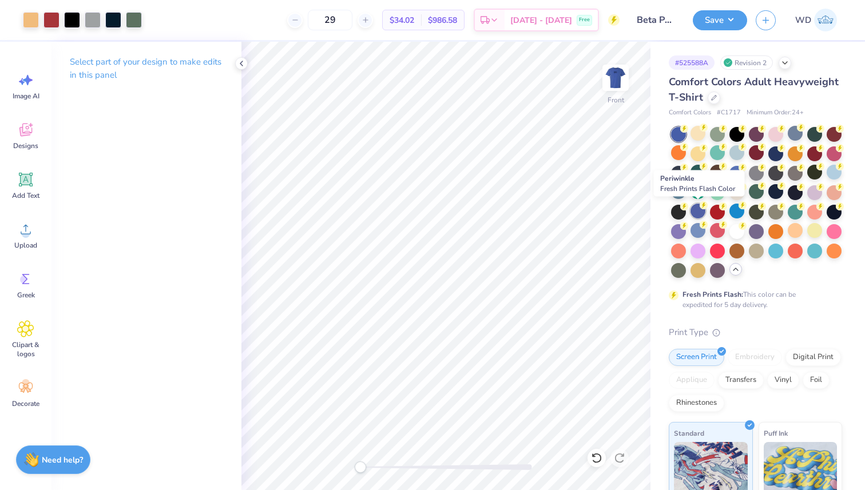
click at [700, 211] on div at bounding box center [697, 211] width 15 height 15
click at [735, 212] on div at bounding box center [736, 211] width 15 height 15
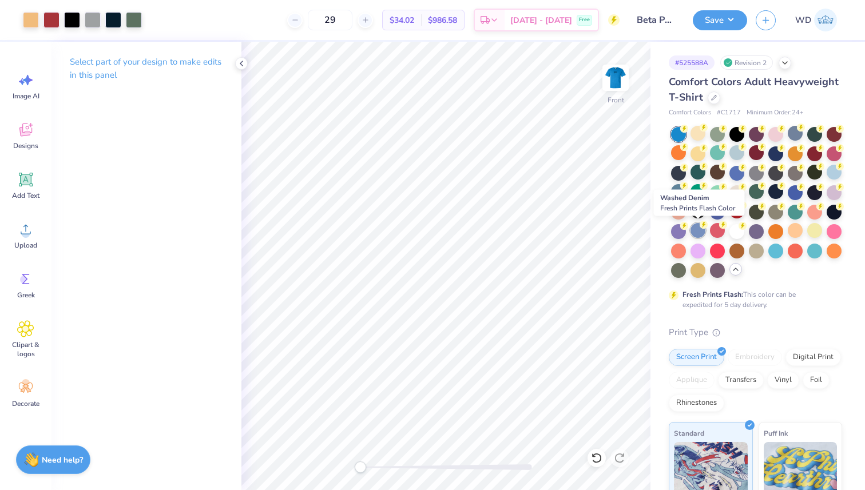
click at [701, 230] on div at bounding box center [697, 230] width 15 height 15
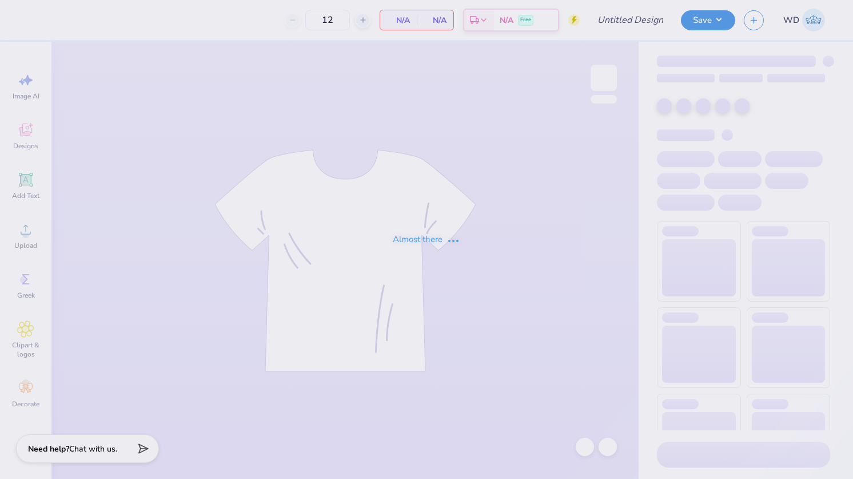
type input "Beta Parent's Weekend"
type input "29"
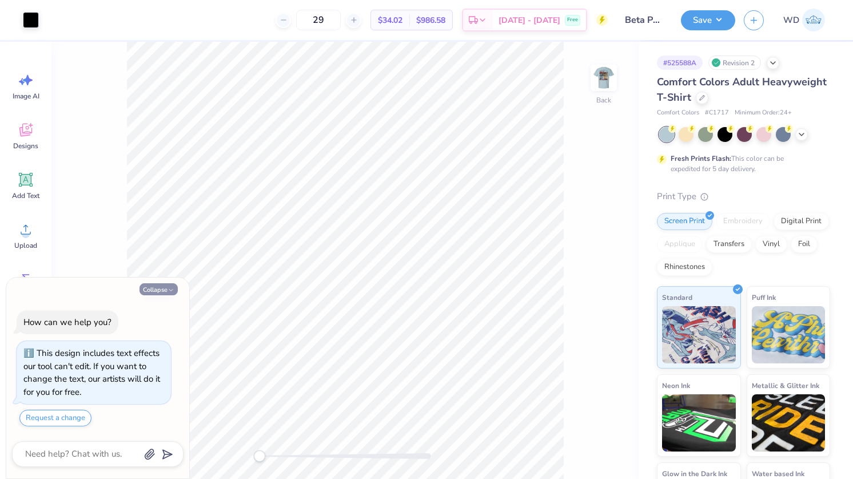
click at [168, 286] on icon "button" at bounding box center [171, 289] width 7 height 7
type textarea "x"
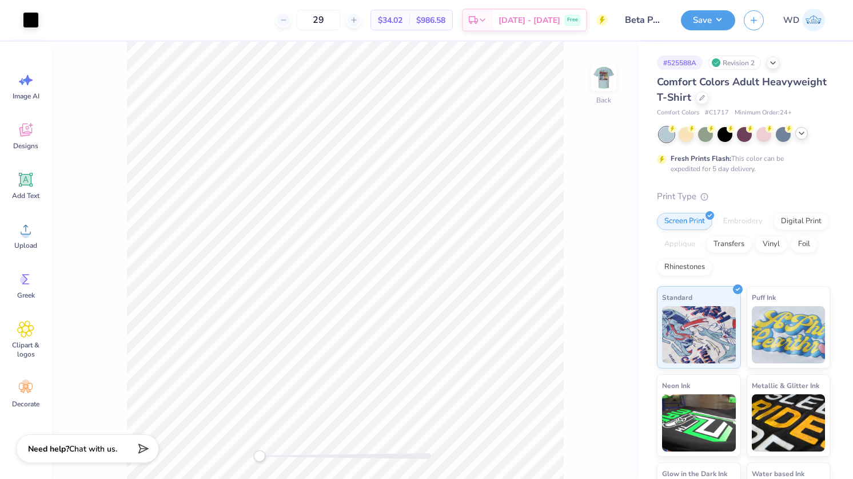
click at [799, 131] on icon at bounding box center [801, 133] width 9 height 9
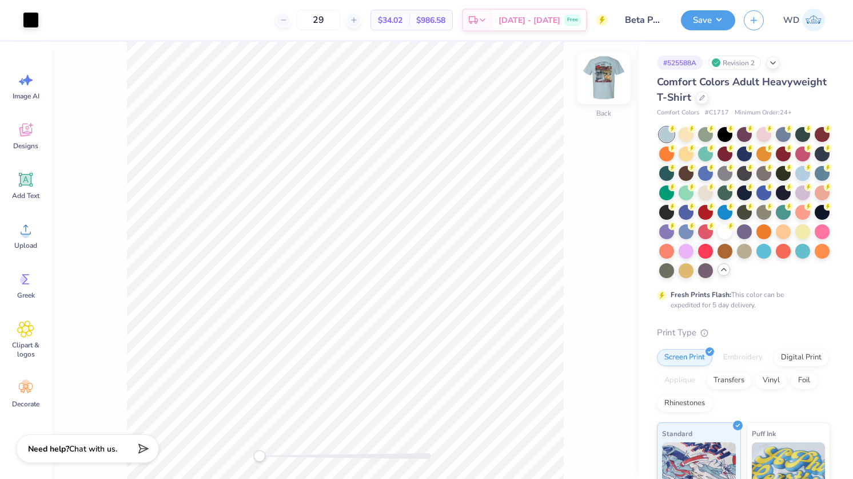
click at [606, 78] on img at bounding box center [604, 78] width 46 height 46
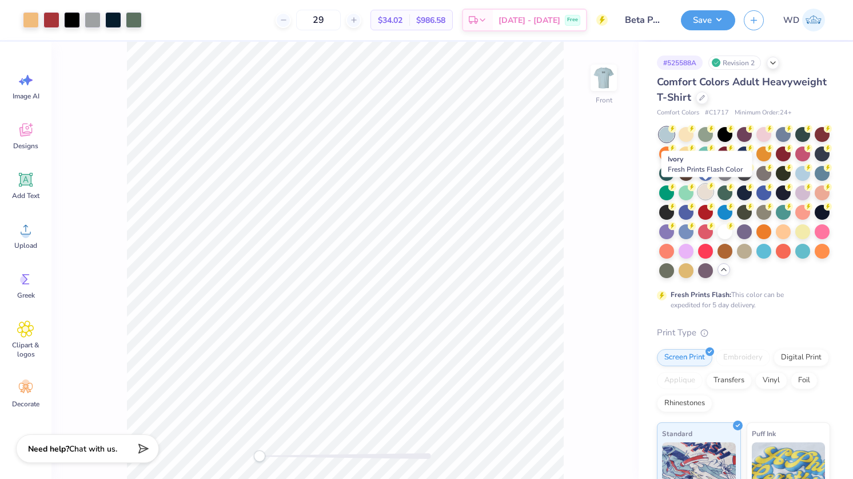
click at [700, 189] on div at bounding box center [705, 191] width 15 height 15
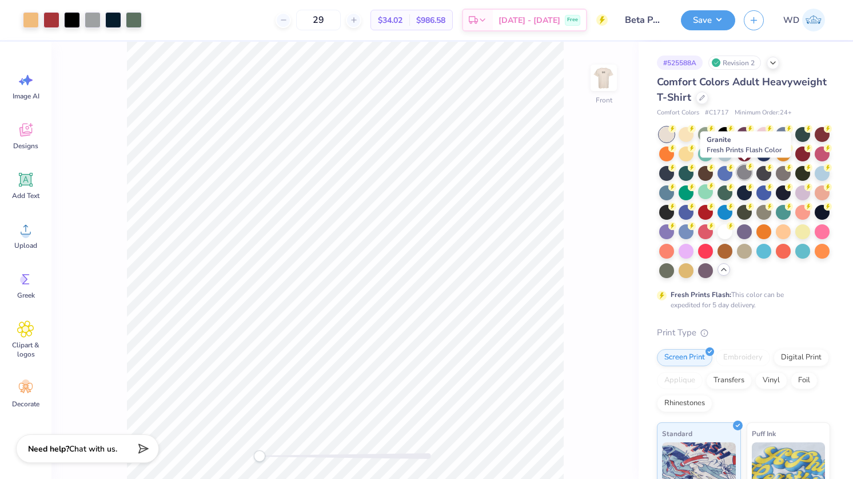
click at [739, 169] on div at bounding box center [744, 172] width 15 height 15
click at [762, 171] on div at bounding box center [763, 172] width 15 height 15
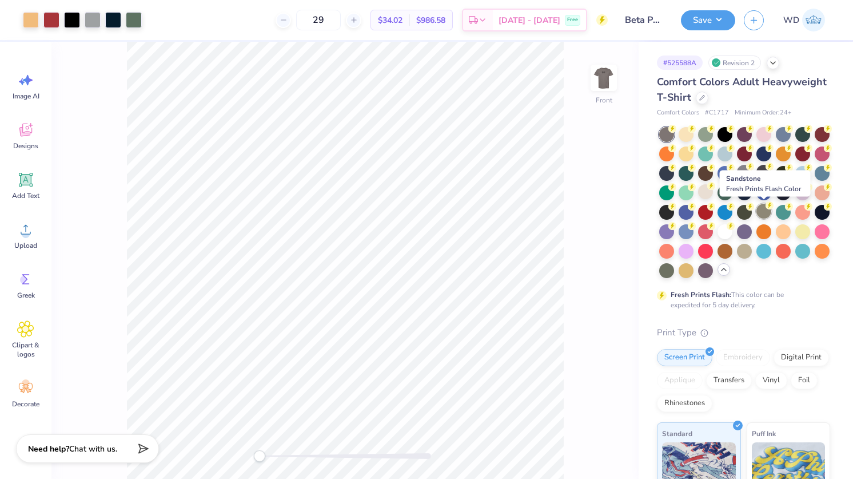
click at [760, 209] on div at bounding box center [763, 211] width 15 height 15
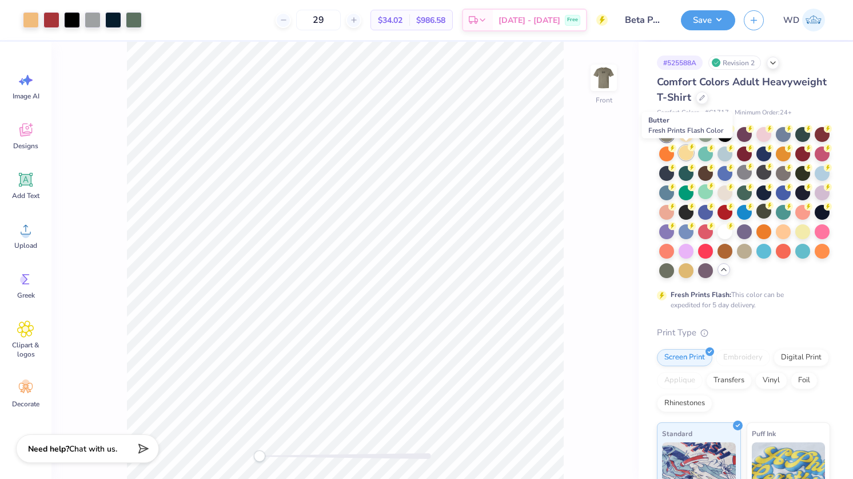
click at [684, 147] on div at bounding box center [686, 152] width 15 height 15
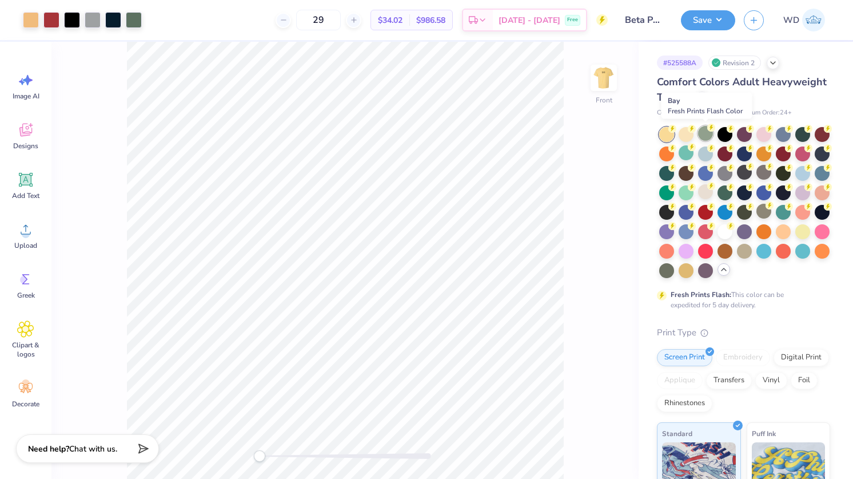
click at [706, 137] on div at bounding box center [705, 133] width 15 height 15
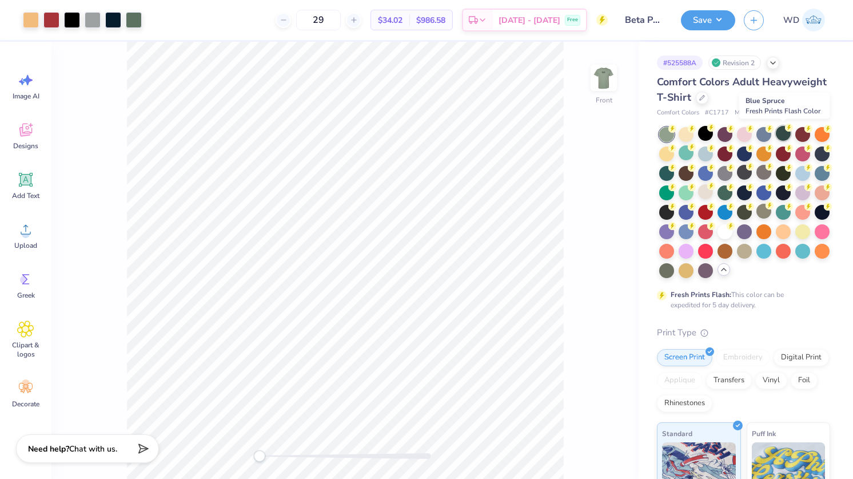
click at [778, 138] on div at bounding box center [783, 133] width 15 height 15
click at [746, 173] on div at bounding box center [744, 172] width 15 height 15
